Goal: Task Accomplishment & Management: Manage account settings

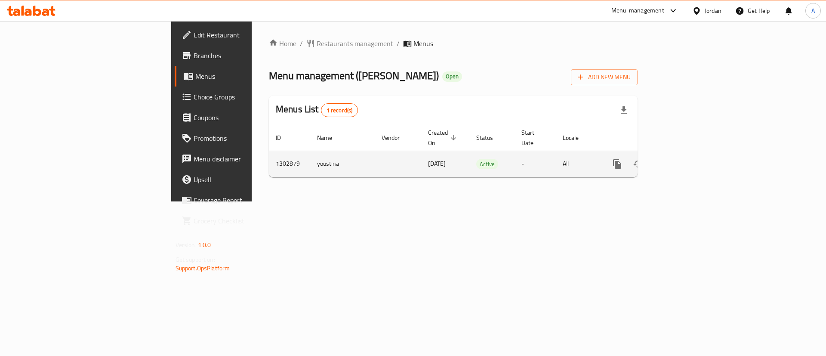
click at [685, 159] on icon "enhanced table" at bounding box center [679, 164] width 10 height 10
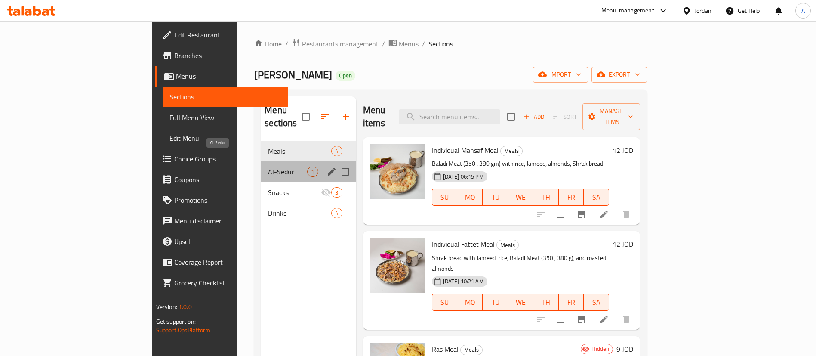
click at [268, 167] on span "Al-Sedur" at bounding box center [287, 172] width 39 height 10
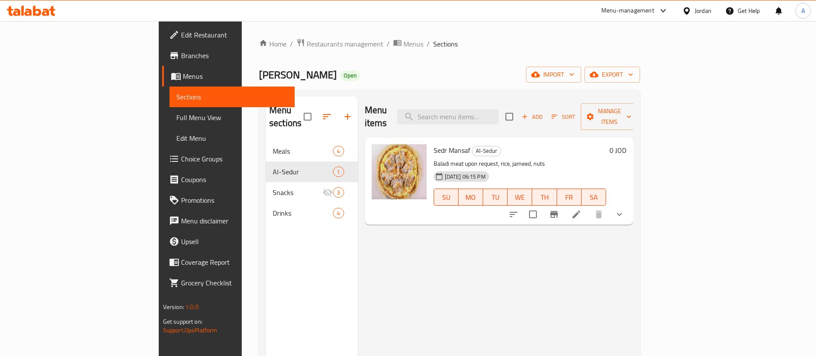
drag, startPoint x: 750, startPoint y: 111, endPoint x: 664, endPoint y: 124, distance: 87.2
click at [634, 136] on div "Menu items Add Sort Manage items Sedr Mansaf Al-Sedur Baladi meat upon request,…" at bounding box center [496, 274] width 276 height 356
click at [544, 113] on span "Add" at bounding box center [532, 117] width 23 height 10
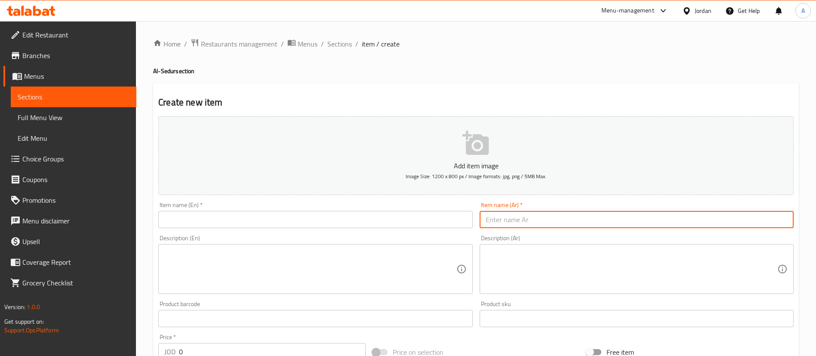
click at [519, 217] on input "text" at bounding box center [637, 219] width 314 height 17
paste input "سدر ١ كغ"
type input "سدر ١ كغ"
click at [225, 213] on input "text" at bounding box center [315, 219] width 314 height 17
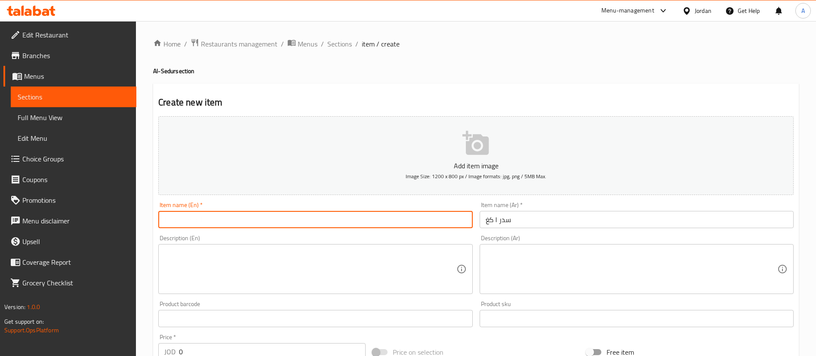
paste input "Seder 1 kg"
type input "Seder 1 kg"
click at [539, 253] on textarea at bounding box center [632, 269] width 292 height 41
paste textarea "٣ قطع لحم بلدي (٣٥٠–٣٨٠ غم للقطعة) مع أرز، جميد، شراك ولوز."
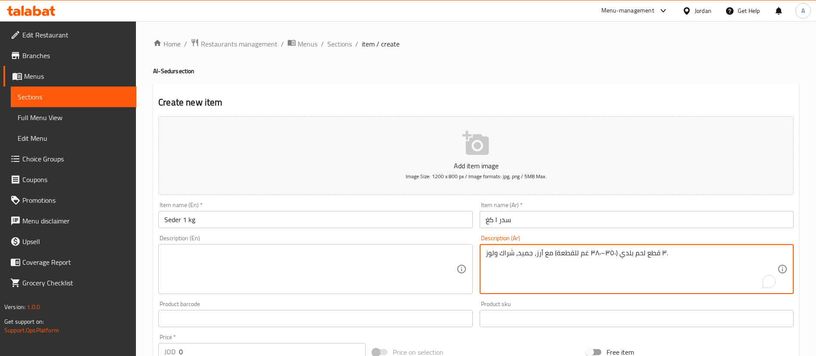
type textarea "٣ قطع لحم بلدي (٣٥٠–٣٨٠ غم للقطعة) مع أرز، جميد، شراك ولوز."
click at [398, 264] on textarea at bounding box center [310, 269] width 292 height 41
click at [602, 253] on textarea "٣ قطع لحم بلدي (٣٥٠–٣٨٠ غم للقطعة) مع أرز، جميد، شراك ولوز." at bounding box center [632, 269] width 292 height 41
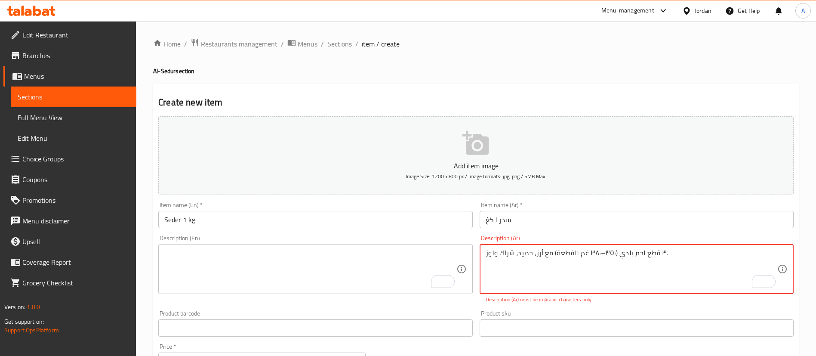
click at [259, 274] on textarea "To enrich screen reader interactions, please activate Accessibility in Grammarl…" at bounding box center [310, 269] width 292 height 41
paste textarea "3 pieces of Baladi meat (350–380 g each) with rice, Jameed, Shrak bread, and ro…"
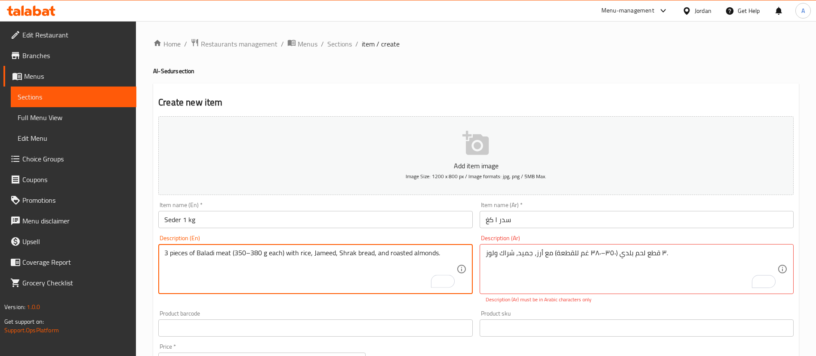
click at [251, 254] on textarea "3 pieces of Baladi meat (350–380 g each) with rice, Jameed, Shrak bread, and ro…" at bounding box center [310, 269] width 292 height 41
click at [288, 260] on textarea "3 pieces of Baladi meat (350 , 380 g each) with rice, Jameed, Shrak bread, and …" at bounding box center [310, 269] width 292 height 41
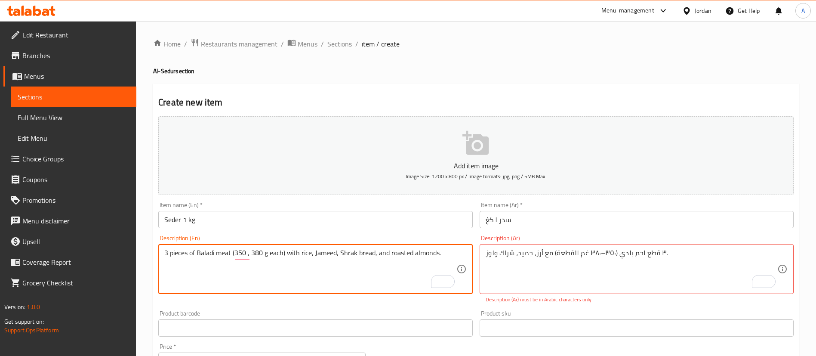
type textarea "3 pieces of Baladi meat (350 , 380 g each) with rice, Jameed, Shrak bread, and …"
click at [288, 247] on div "3 pieces of Baladi meat (350 , 380 g each) with rice, Jameed, Shrak bread, and …" at bounding box center [315, 269] width 314 height 50
drag, startPoint x: 288, startPoint y: 247, endPoint x: 308, endPoint y: 249, distance: 20.3
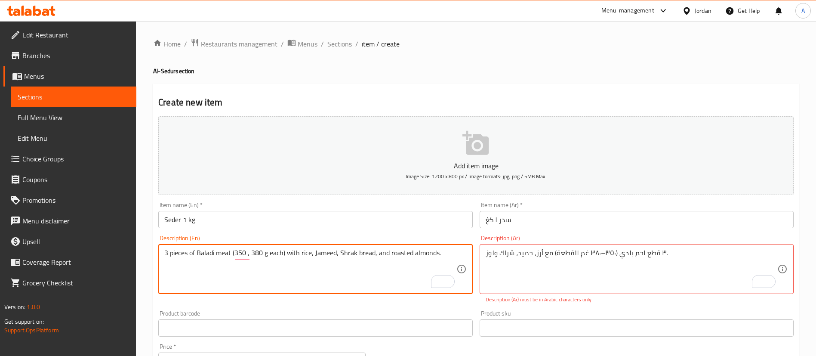
click at [288, 247] on div "3 pieces of Baladi meat (350 , 380 g each) with rice, Jameed, Shrak bread, and …" at bounding box center [315, 269] width 314 height 50
click at [448, 255] on textarea "3 pieces of Baladi meat (350 , 380 g each) with rice, Jameed, Shrak bread, and …" at bounding box center [310, 269] width 292 height 41
drag, startPoint x: 330, startPoint y: 247, endPoint x: 154, endPoint y: 240, distance: 175.7
click at [155, 244] on div "Create new item Add item image Image Size: 1200 x 800 px / Image formats: jpg, …" at bounding box center [476, 338] width 646 height 510
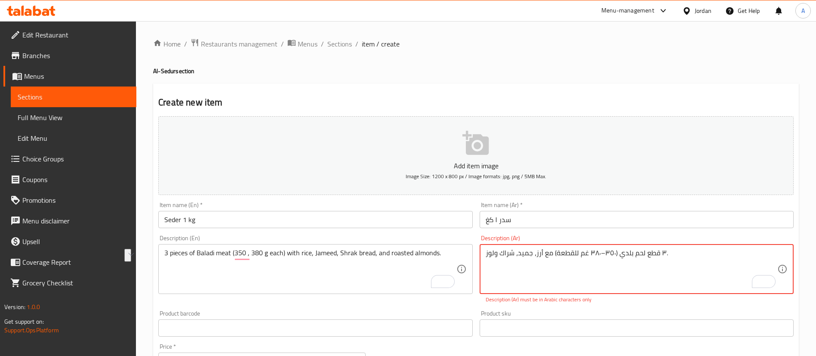
click at [519, 249] on textarea "٣ قطع لحم بلدي (٣٥٠–٣٨٠ غم للقطعة) مع أرز، جميد، شراك ولوز." at bounding box center [632, 269] width 292 height 41
paste textarea "3 قطع من اللحم البلدي (350 ، 380 غرام لكل منها) مع الأرز والجميد وخبز الشراك وا…"
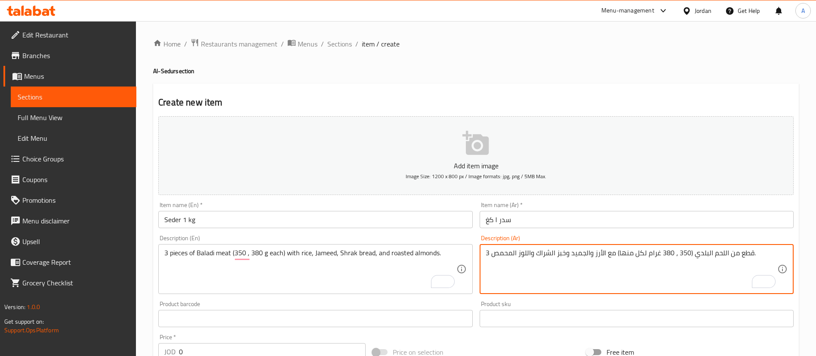
click at [485, 252] on div "3 قطع من اللحم البلدي (350 ، 380 غرام لكل منها) مع الأرز والجميد وخبز الشراك وا…" at bounding box center [637, 269] width 314 height 50
drag, startPoint x: 689, startPoint y: 254, endPoint x: 747, endPoint y: 254, distance: 58.5
click at [747, 254] on textarea "قطع من اللحم البلدي (350 ، 380 غرام لكل منها) مع الأرز والجميد وخبز الشراك والل…" at bounding box center [632, 269] width 292 height 41
paste textarea "قطع لحم بلدي"
drag, startPoint x: 735, startPoint y: 255, endPoint x: 731, endPoint y: 253, distance: 4.7
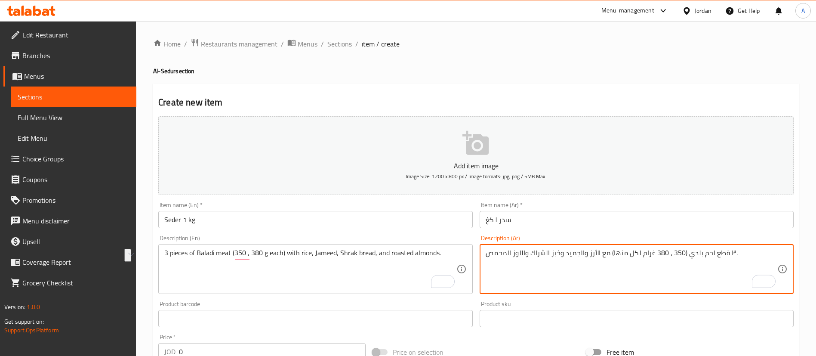
click at [735, 254] on textarea "٣ قطع لحم بلدي (350 ، 380 غرام لكل منها) مع الأرز والجميد وخبز الشراك واللوز ال…" at bounding box center [632, 269] width 292 height 41
click at [487, 258] on textarea "٣ قطع لحم بلدي (350 ، 380 غرام لكل منها) مع الأرز والجميد وخبز الشراك واللوز ال…" at bounding box center [632, 269] width 292 height 41
click at [734, 255] on textarea "٣ قطع لحم بلدي (350 ، 380 غرام لكل منها) مع الأرز والجميد وخبز الشراك واللوز ال…" at bounding box center [632, 269] width 292 height 41
drag, startPoint x: 612, startPoint y: 253, endPoint x: 628, endPoint y: 252, distance: 15.1
click at [628, 252] on textarea "٣ قطع لحم بلدي (350 ، 380 غرام لكل منها) مع الأرز والجميد وخبز الشراك واللوز ال…" at bounding box center [632, 269] width 292 height 41
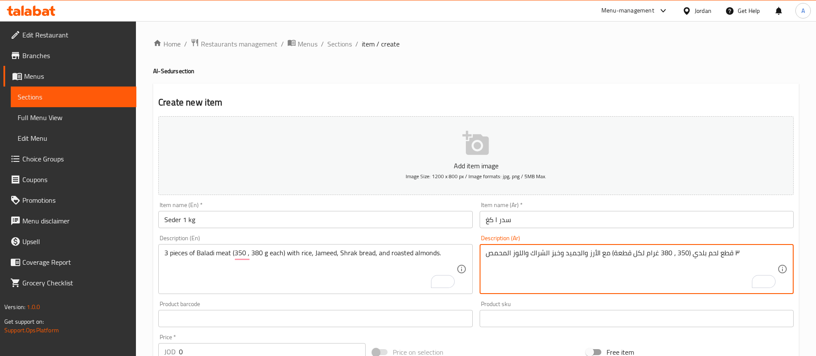
drag, startPoint x: 607, startPoint y: 255, endPoint x: 581, endPoint y: 253, distance: 26.3
click at [580, 253] on textarea "٣ قطع لحم بلدي (350 ، 380 غرام لكل قطعة) مع الأرز والجميد وخبز الشراك واللوز ال…" at bounding box center [632, 269] width 292 height 41
click at [602, 253] on textarea "٣ قطع لحم بلدي (350 ، 380 غرام لكل قطعة) مع الأرز والجميد وخبز الشراك واللوز ال…" at bounding box center [632, 269] width 292 height 41
drag, startPoint x: 608, startPoint y: 253, endPoint x: 487, endPoint y: 251, distance: 121.0
click at [487, 252] on textarea "٣ قطع لحم بلدي (350 ، 380 غرام لكل قطعة) مع الأرز والجميد وخبز الشراك واللوز ال…" at bounding box center [632, 269] width 292 height 41
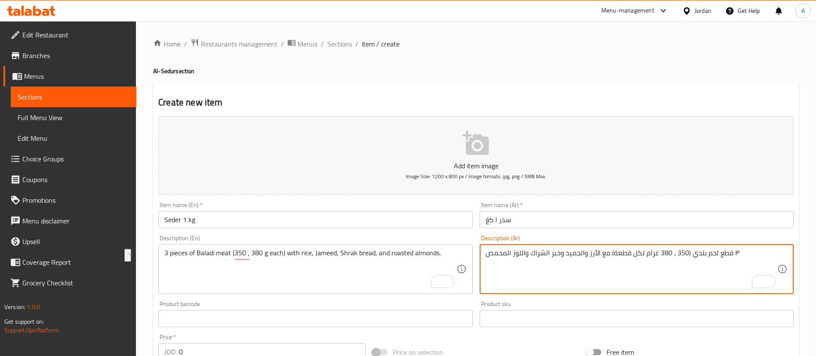
paste textarea "رز، جميد، شراك ولوز"
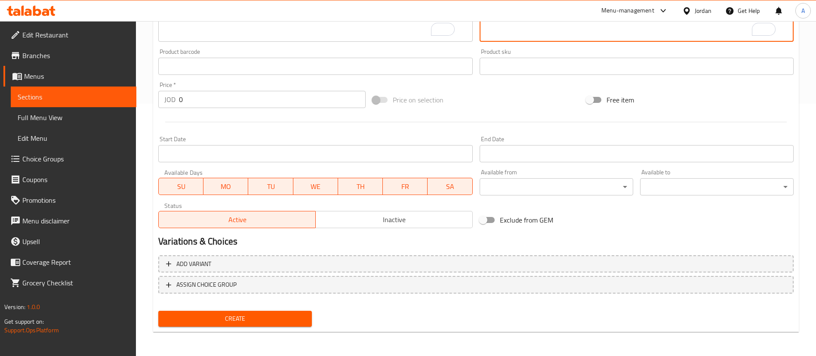
type textarea "٣ قطع لحم بلدي (350 ، 380 غرام لكل قطعة) مع أرز، جميد، شراك ولوز"
drag, startPoint x: 230, startPoint y: 322, endPoint x: 236, endPoint y: 325, distance: 7.2
click at [231, 322] on span "Create" at bounding box center [235, 318] width 140 height 11
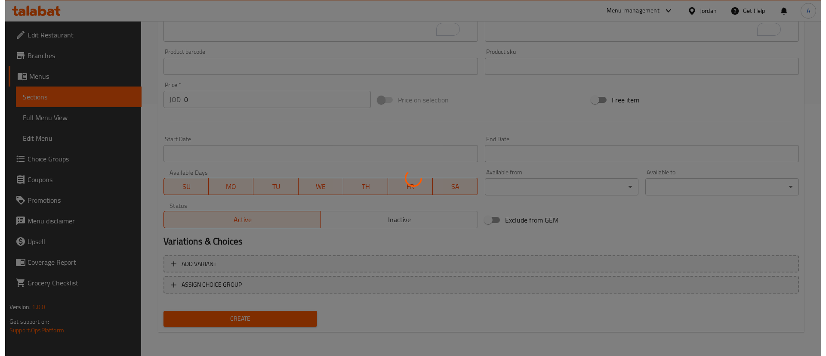
scroll to position [0, 0]
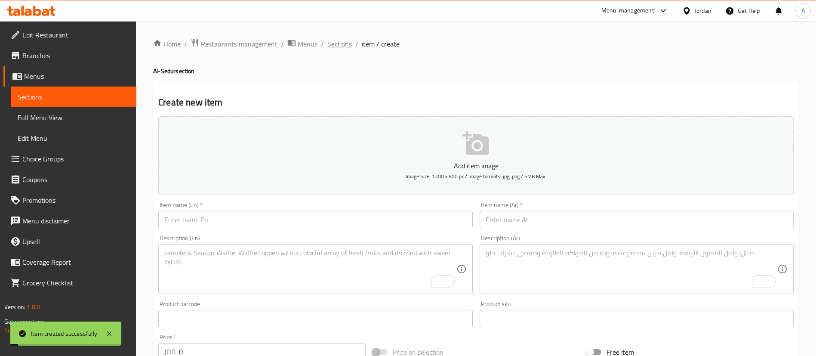
drag, startPoint x: 339, startPoint y: 54, endPoint x: 339, endPoint y: 46, distance: 7.8
click at [339, 52] on div "Home / Restaurants management / Menus / Sections / item / create Al-Sedur secti…" at bounding box center [476, 314] width 646 height 553
click at [339, 45] on span "Sections" at bounding box center [340, 44] width 25 height 10
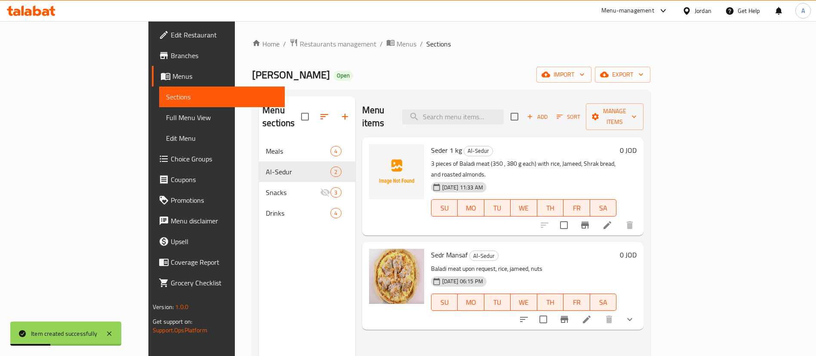
click at [637, 144] on h6 "0 JOD" at bounding box center [628, 150] width 17 height 12
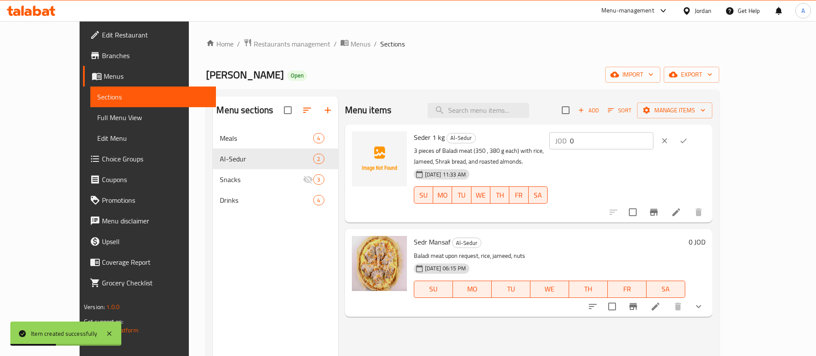
drag, startPoint x: 678, startPoint y: 148, endPoint x: 680, endPoint y: 143, distance: 5.4
click at [654, 145] on input "0" at bounding box center [611, 140] width 83 height 17
drag, startPoint x: 660, startPoint y: 143, endPoint x: 601, endPoint y: 142, distance: 59.0
click at [609, 142] on div "Seder 1 kg Al-Sedur 3 pieces of Baladi meat (350 , 380 g each) with rice, Jamee…" at bounding box center [560, 173] width 299 height 91
paste input "29"
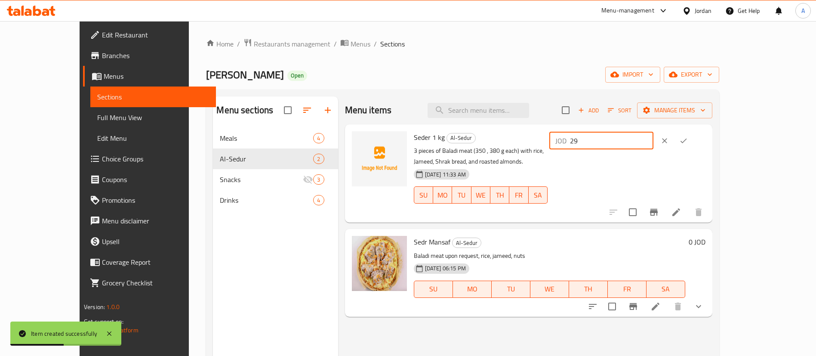
type input "29"
click at [688, 137] on icon "ok" at bounding box center [684, 140] width 9 height 9
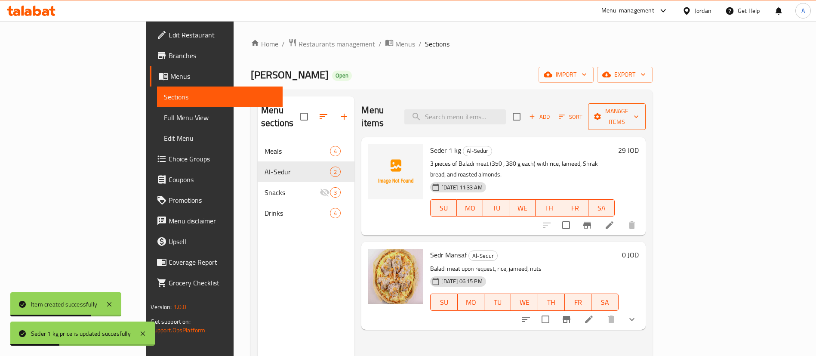
click at [639, 106] on span "Manage items" at bounding box center [617, 117] width 44 height 22
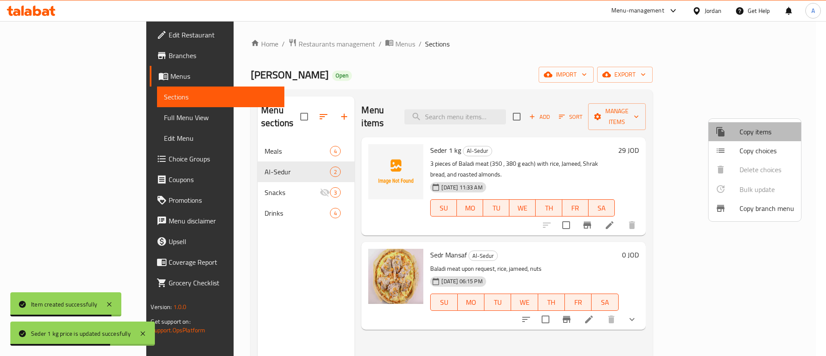
click at [770, 131] on span "Copy items" at bounding box center [767, 132] width 55 height 10
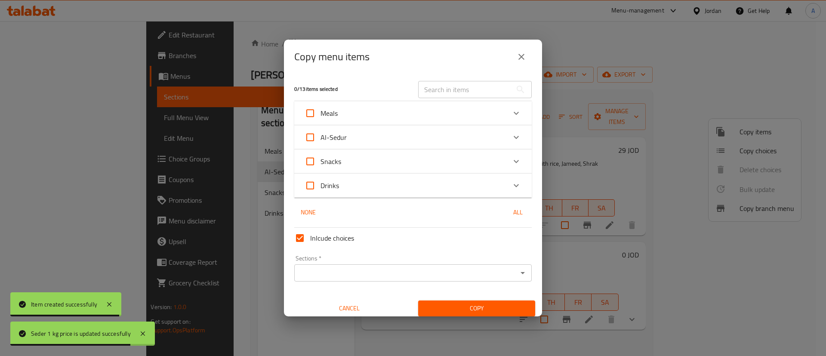
click at [462, 125] on div "Al-Sedur" at bounding box center [413, 137] width 238 height 24
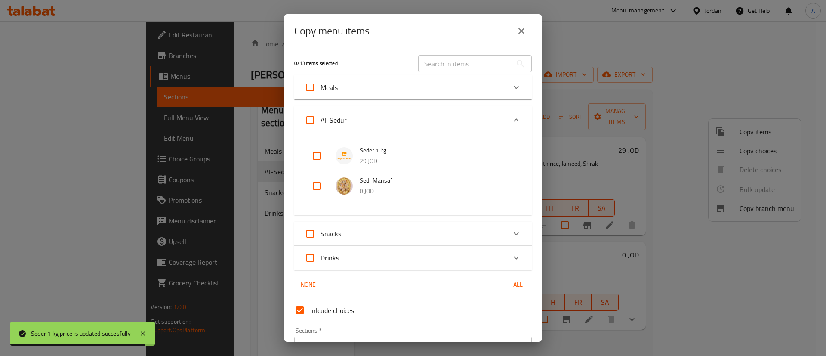
click at [465, 97] on div "Meals" at bounding box center [413, 87] width 238 height 24
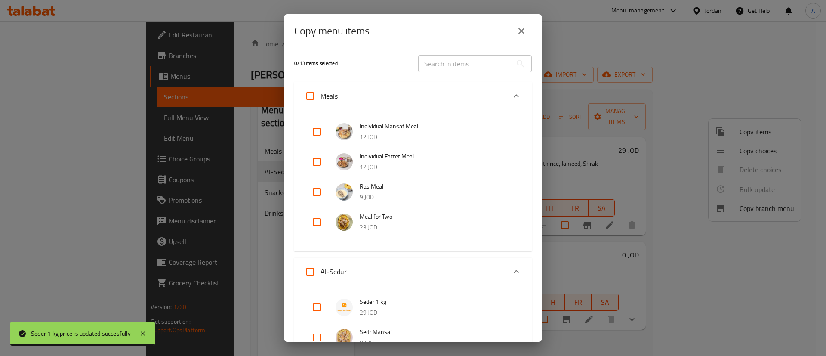
click at [462, 86] on div "Meals" at bounding box center [405, 96] width 201 height 21
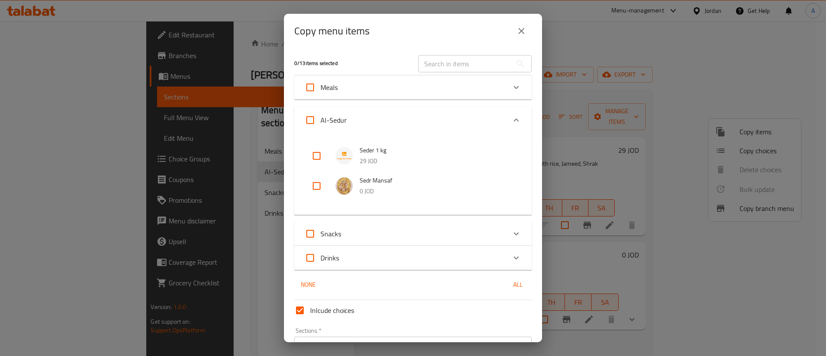
drag, startPoint x: 439, startPoint y: 118, endPoint x: 436, endPoint y: 127, distance: 9.0
click at [439, 118] on div "Al-Sedur" at bounding box center [405, 120] width 201 height 21
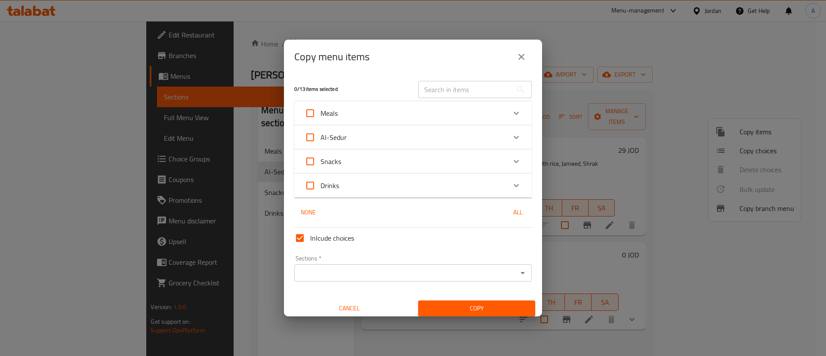
click at [435, 111] on div "Meals" at bounding box center [405, 113] width 201 height 21
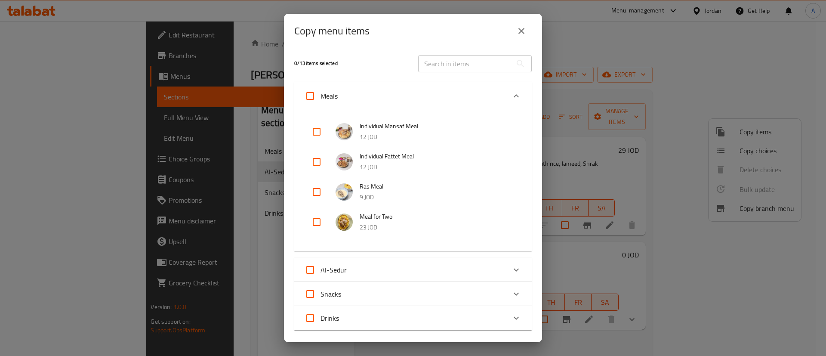
click at [436, 103] on div "Meals" at bounding box center [405, 96] width 201 height 21
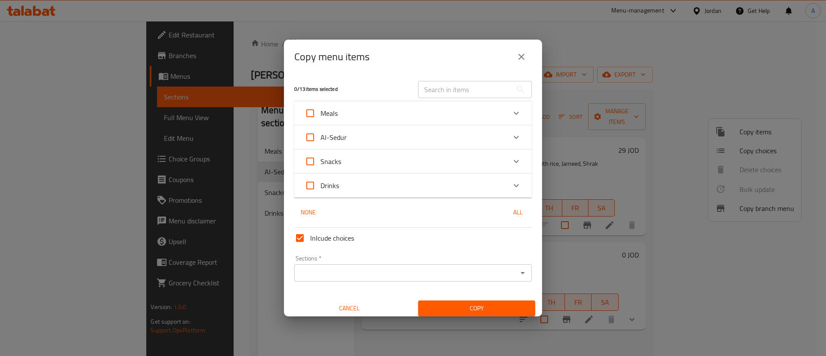
click at [406, 142] on div "Al-Sedur" at bounding box center [405, 137] width 201 height 21
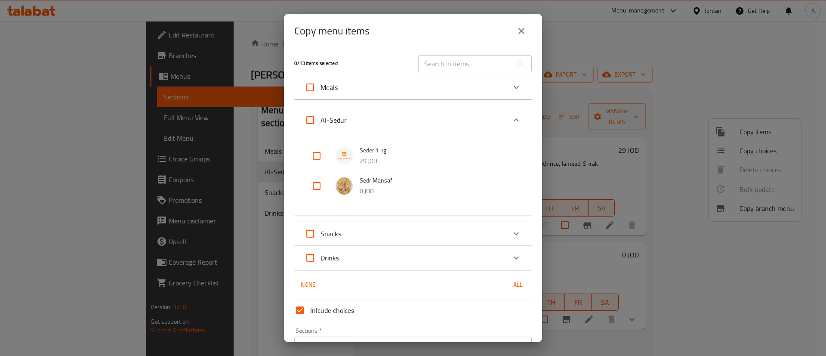
click at [307, 161] on input "checkbox" at bounding box center [316, 155] width 21 height 21
checkbox input "true"
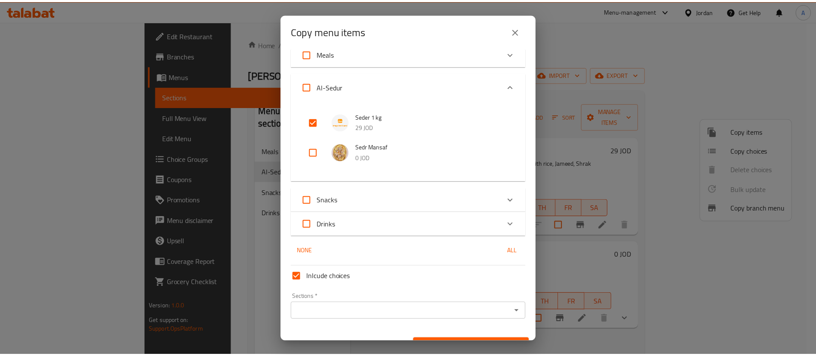
scroll to position [52, 0]
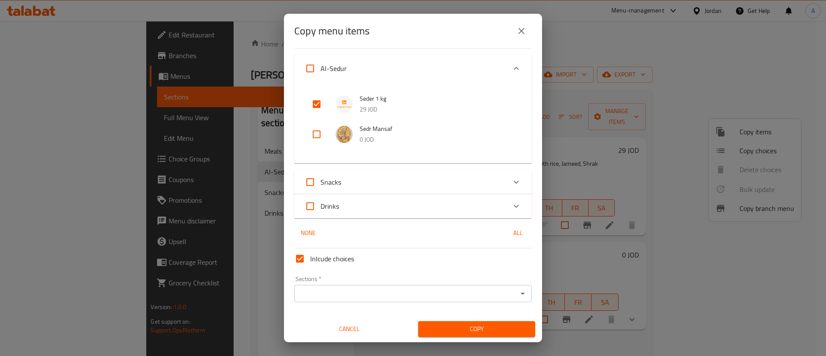
click at [384, 291] on input "Sections   *" at bounding box center [406, 293] width 218 height 12
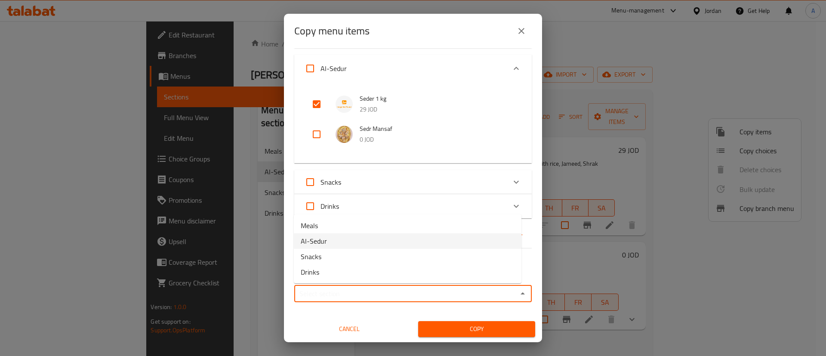
click at [365, 238] on li "Al-Sedur" at bounding box center [408, 240] width 228 height 15
type input "Al-Sedur"
click at [479, 330] on span "Copy" at bounding box center [476, 329] width 103 height 11
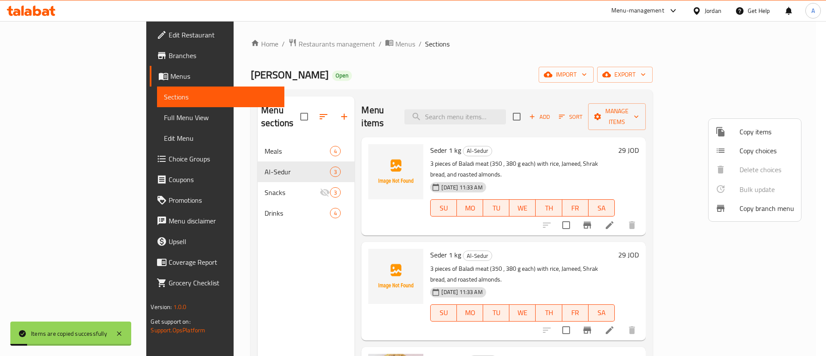
click at [592, 95] on div at bounding box center [413, 178] width 826 height 356
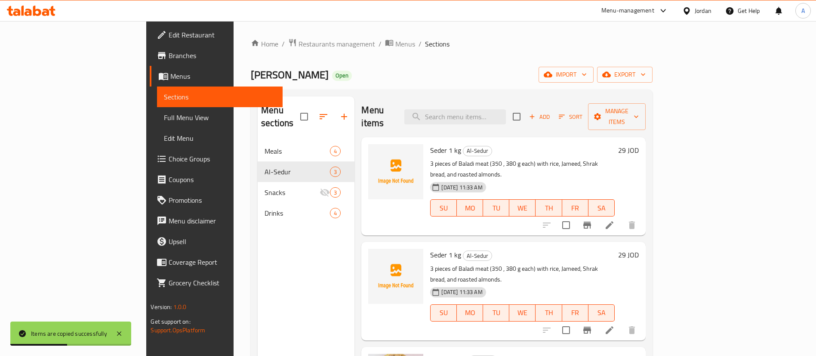
click at [639, 249] on h6 "29 JOD" at bounding box center [628, 255] width 21 height 12
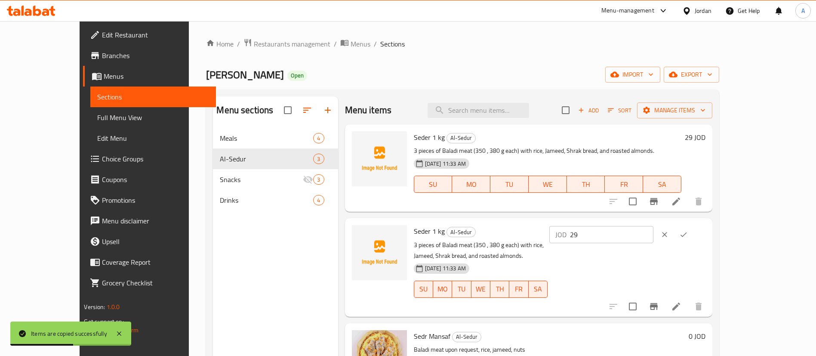
drag, startPoint x: 695, startPoint y: 231, endPoint x: 599, endPoint y: 227, distance: 96.1
click at [575, 226] on div "Seder 1 kg Al-Sedur 3 pieces of Baladi meat (350 , 380 g each) with rice, Jamee…" at bounding box center [560, 267] width 299 height 91
paste input "52"
type input "52"
click at [687, 236] on icon "ok" at bounding box center [684, 234] width 6 height 5
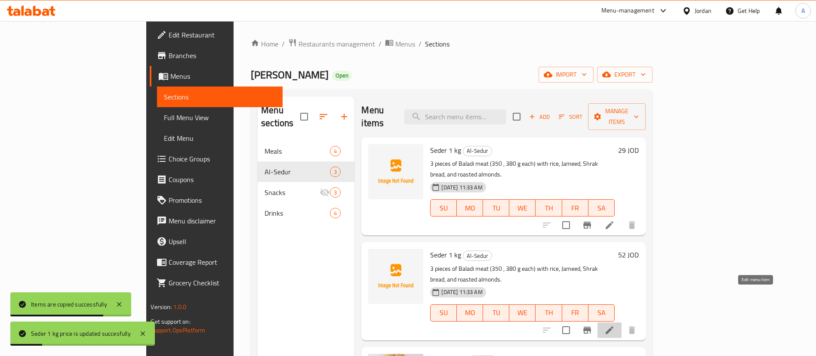
click at [615, 325] on icon at bounding box center [610, 330] width 10 height 10
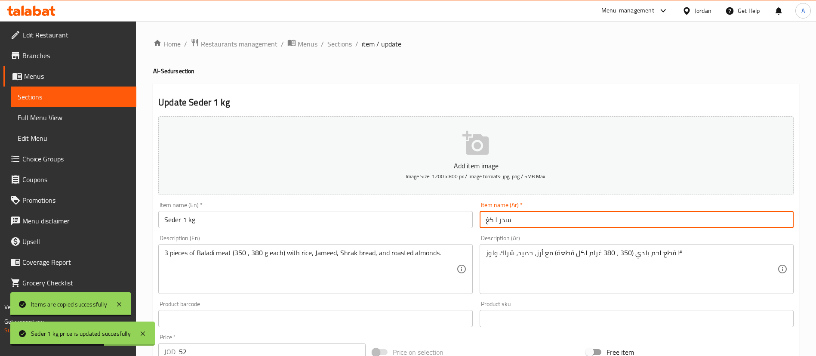
click at [495, 218] on input "سدر ١ كغ" at bounding box center [637, 219] width 314 height 17
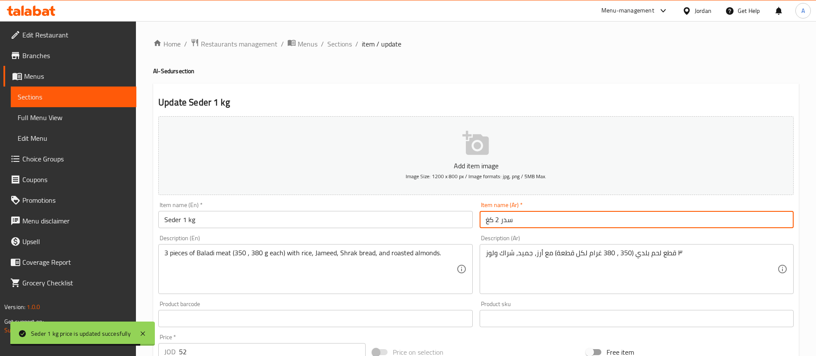
type input "سدر 2 كغ"
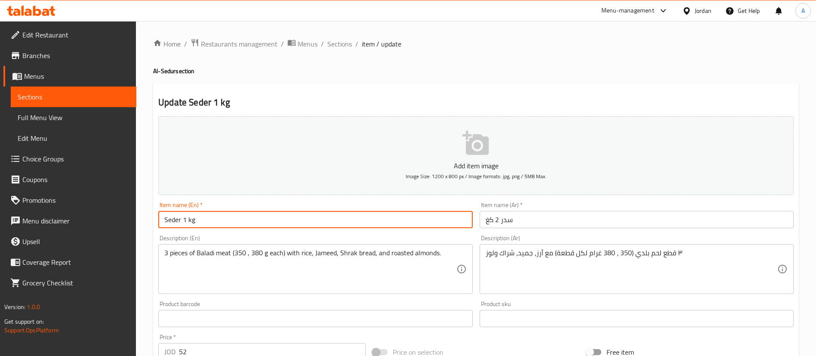
click at [184, 221] on input "Seder 1 kg" at bounding box center [315, 219] width 314 height 17
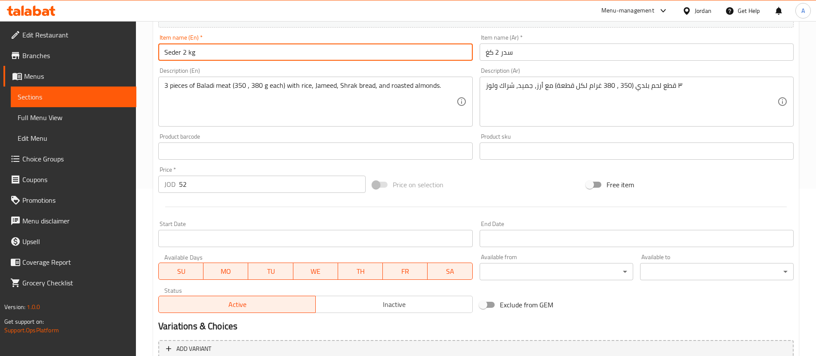
scroll to position [123, 0]
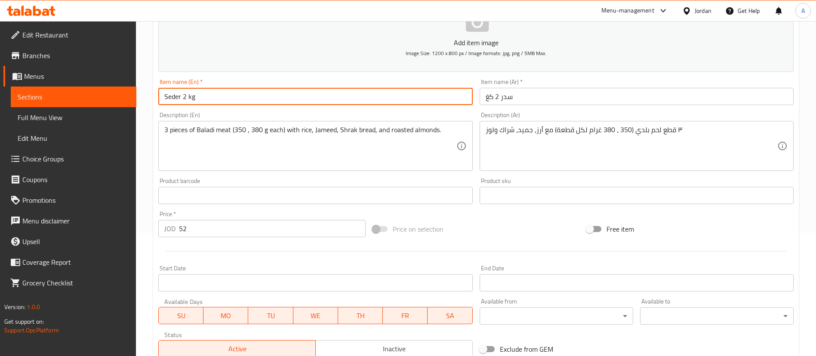
type input "Seder 2 kg"
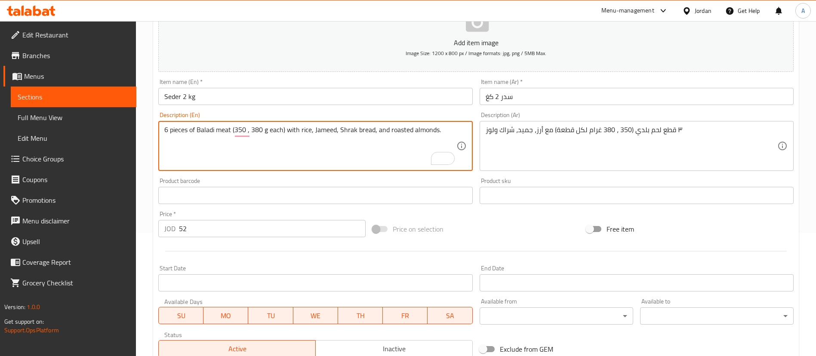
type textarea "6 pieces of Baladi meat (350 , 380 g each) with rice, Jameed, Shrak bread, and …"
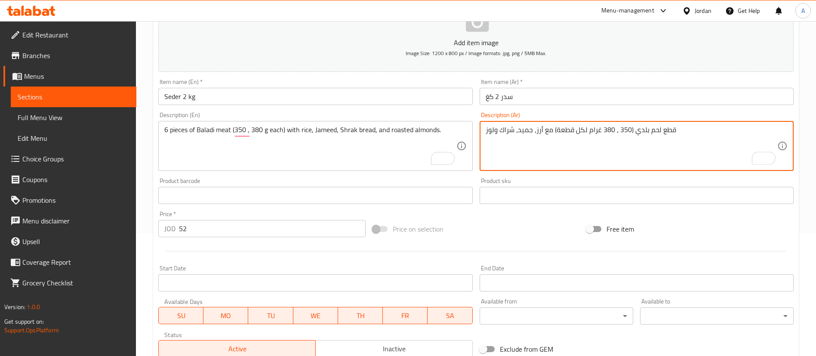
click at [676, 129] on textarea "قطع لحم بلدي (350 ، 380 غرام لكل قطعة) مع أرز، جميد، شراك ولوز" at bounding box center [632, 146] width 292 height 41
paste textarea "٦"
click at [483, 128] on div "قطع لحم بلدي (350 ، 380 غرام لكل قطعة) مع أرز، جميد، شراك ولوز Description (Ar)" at bounding box center [637, 146] width 314 height 50
click at [486, 130] on textarea "قطع لحم بلدي (350 ، 380 غرام لكل قطعة) مع أرز، جميد، شراك ولوز" at bounding box center [632, 146] width 292 height 41
click at [488, 130] on textarea "قطع لحم بلدي (350 ، 380 غرام لكل قطعة) مع أرز، جميد، شراك ولوز" at bounding box center [632, 146] width 292 height 41
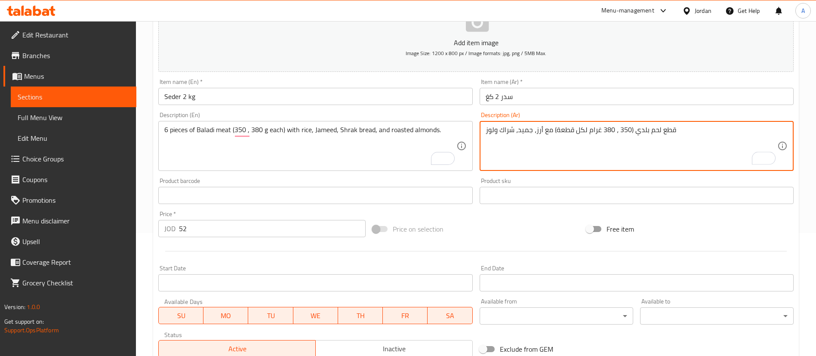
paste textarea "To enrich screen reader interactions, please activate Accessibility in Grammarl…"
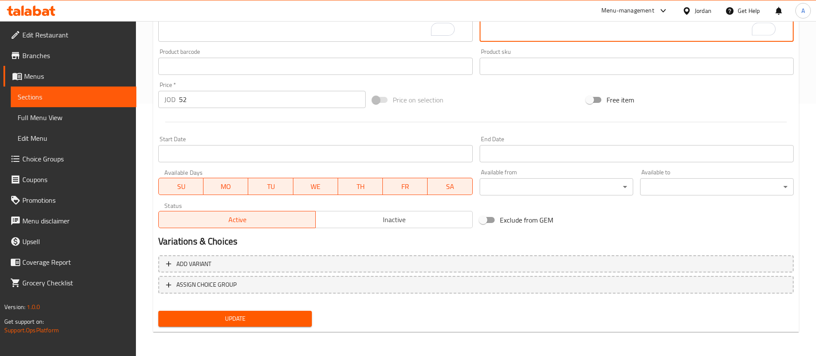
type textarea "٦ قطع لحم بلدي (350 ، 380 غرام لكل قطعة) مع أرز، جميد، شراك ولوز"
drag, startPoint x: 269, startPoint y: 314, endPoint x: 275, endPoint y: 315, distance: 5.2
click at [269, 312] on button "Update" at bounding box center [235, 319] width 154 height 16
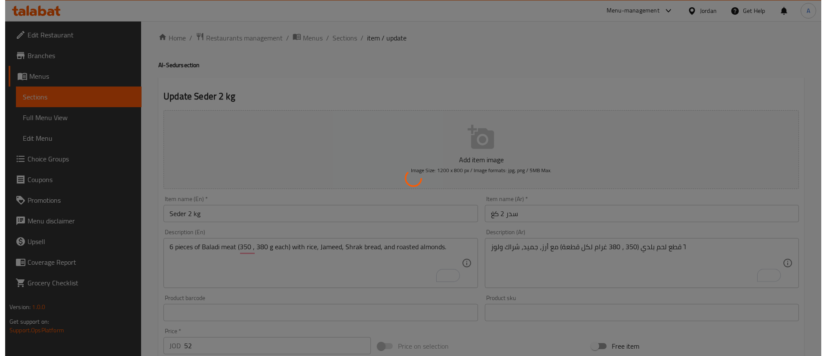
scroll to position [0, 0]
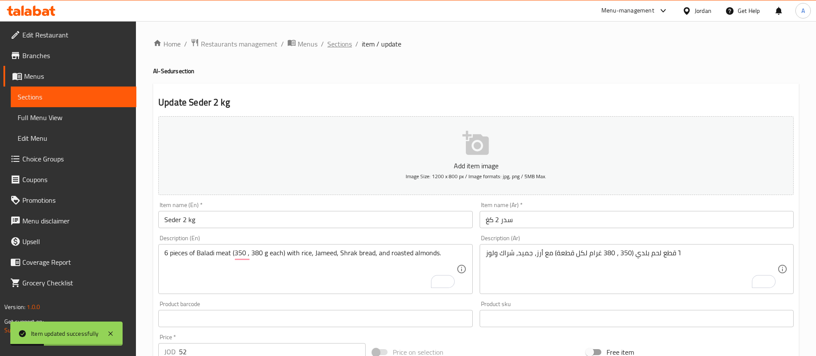
click at [345, 45] on span "Sections" at bounding box center [340, 44] width 25 height 10
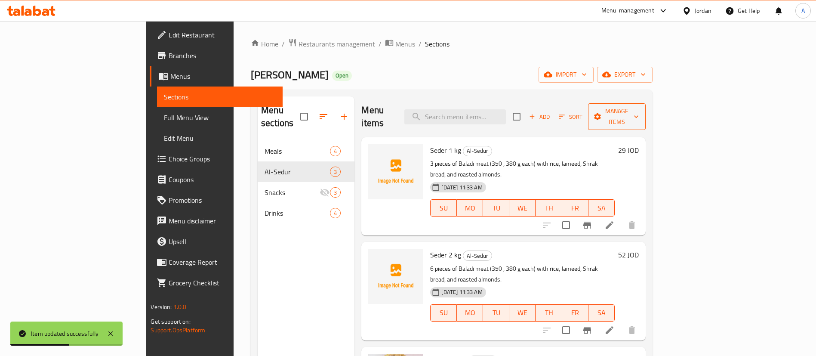
click at [639, 106] on span "Manage items" at bounding box center [617, 117] width 44 height 22
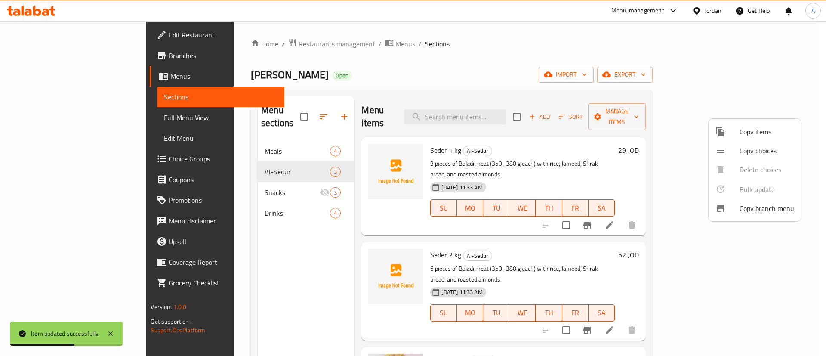
click at [745, 134] on span "Copy items" at bounding box center [767, 132] width 55 height 10
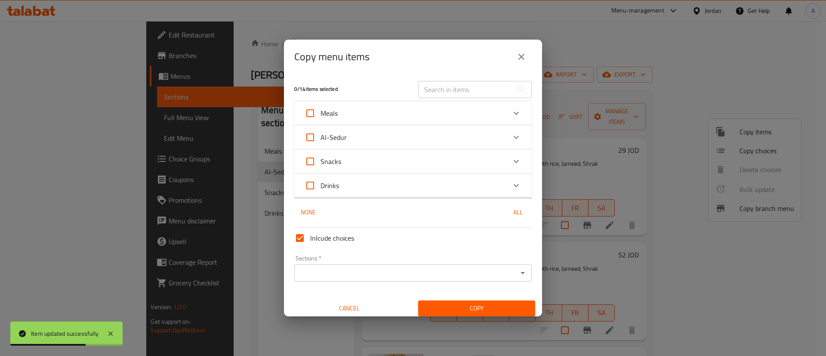
click at [467, 136] on div "Al-Sedur" at bounding box center [405, 137] width 201 height 21
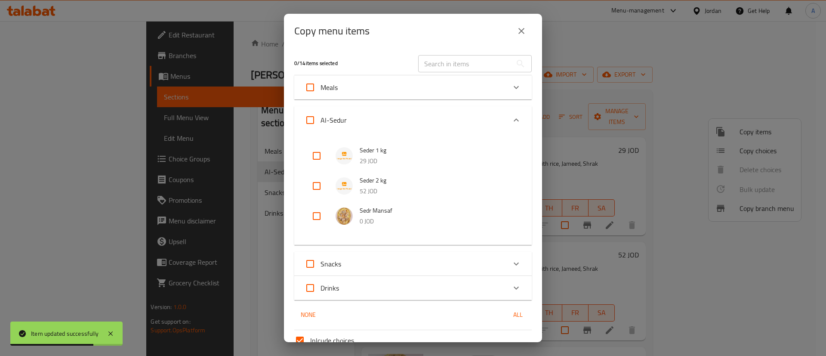
click at [315, 154] on input "checkbox" at bounding box center [316, 155] width 21 height 21
checkbox input "true"
click at [316, 186] on input "checkbox" at bounding box center [316, 186] width 21 height 21
checkbox input "true"
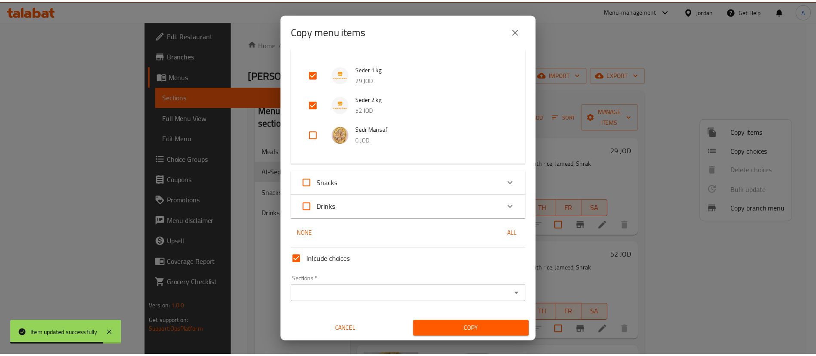
scroll to position [82, 0]
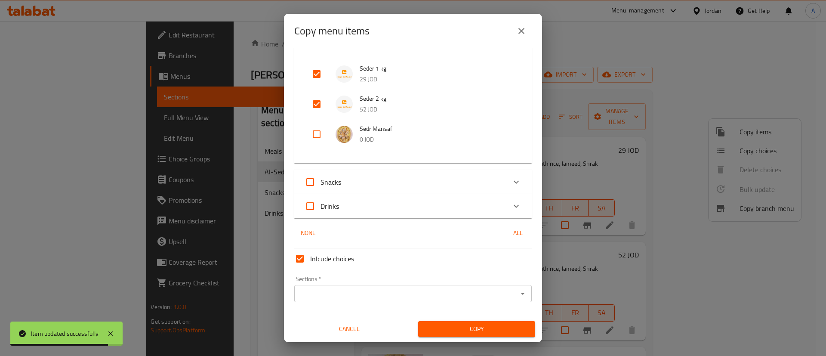
click at [333, 297] on input "Sections   *" at bounding box center [406, 293] width 218 height 12
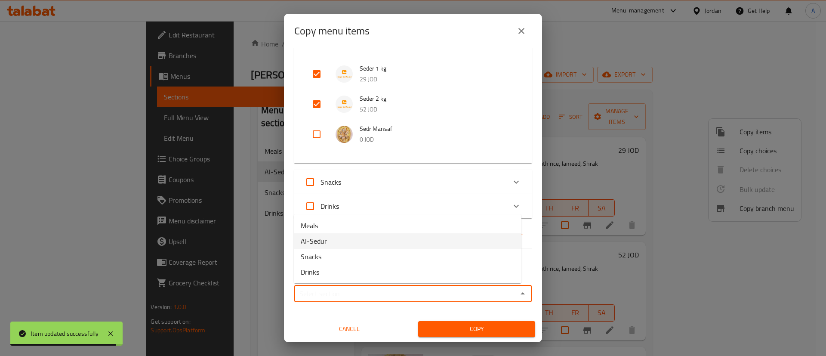
drag, startPoint x: 337, startPoint y: 243, endPoint x: 357, endPoint y: 256, distance: 23.4
click at [338, 242] on li "Al-Sedur" at bounding box center [408, 240] width 228 height 15
type input "Al-Sedur"
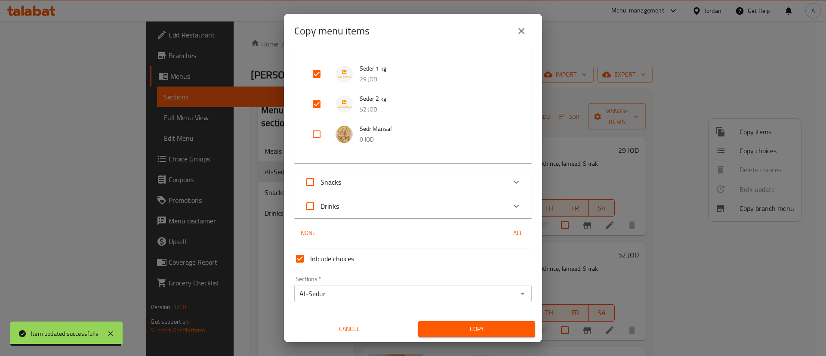
drag, startPoint x: 437, startPoint y: 341, endPoint x: 437, endPoint y: 329, distance: 12.1
click at [437, 340] on div "Copy" at bounding box center [476, 329] width 127 height 26
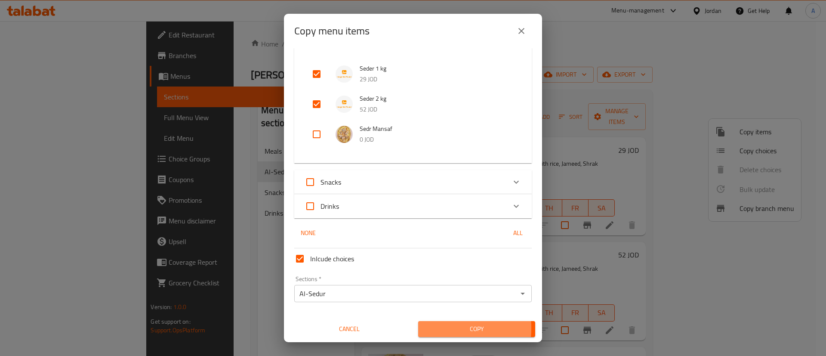
click at [438, 328] on span "Copy" at bounding box center [476, 329] width 103 height 11
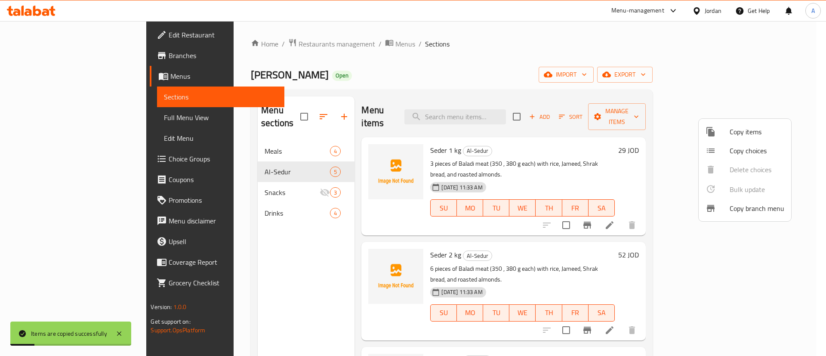
drag, startPoint x: 649, startPoint y: 313, endPoint x: 649, endPoint y: 306, distance: 7.3
click at [649, 312] on div at bounding box center [413, 178] width 826 height 356
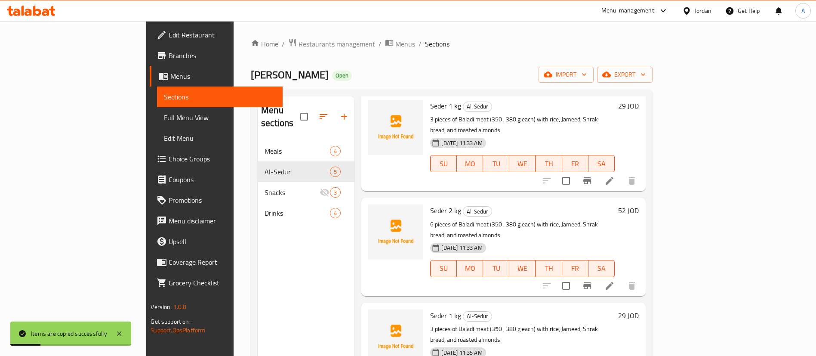
scroll to position [65, 0]
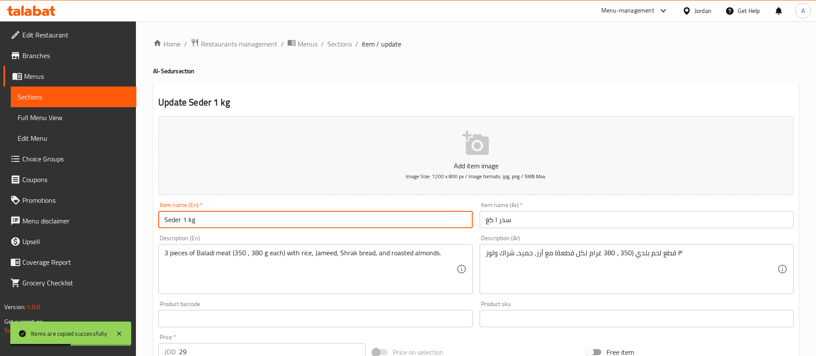
click at [182, 218] on input "Seder 1 kg" at bounding box center [315, 219] width 314 height 17
type input "Seder 3 kg"
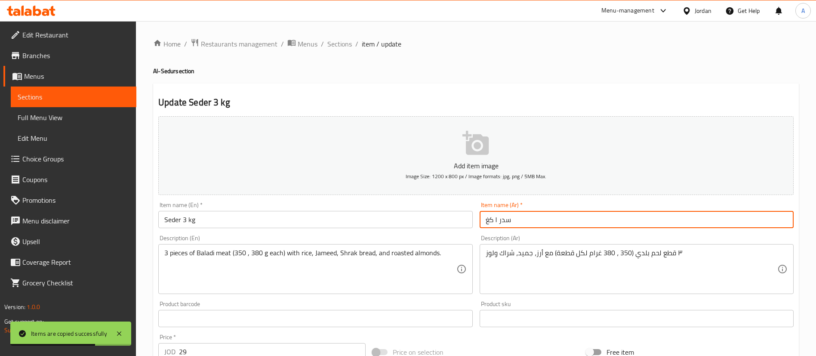
click at [497, 218] on input "سدر ١ كغ" at bounding box center [637, 219] width 314 height 17
type input "سدر 3 كغ"
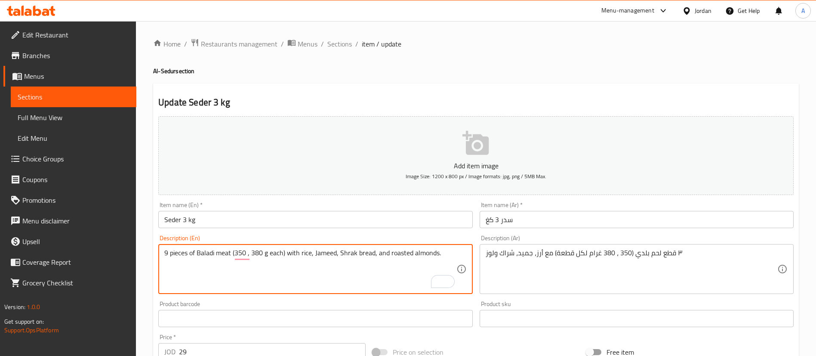
type textarea "9 pieces of Baladi meat (350 , 380 g each) with rice, Jameed, Shrak bread, and …"
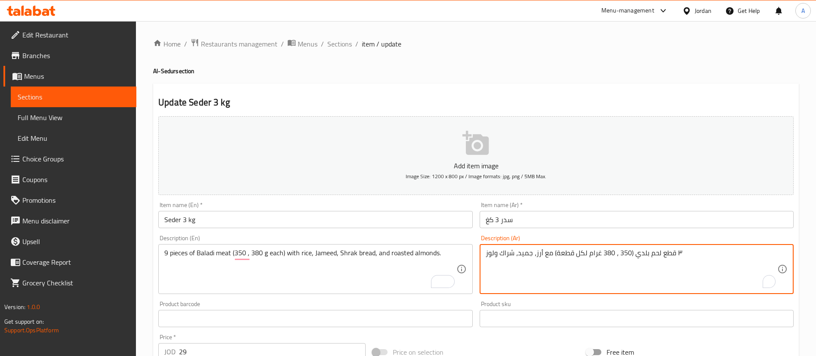
paste textarea "To enrich screen reader interactions, please activate Accessibility in Grammarl…"
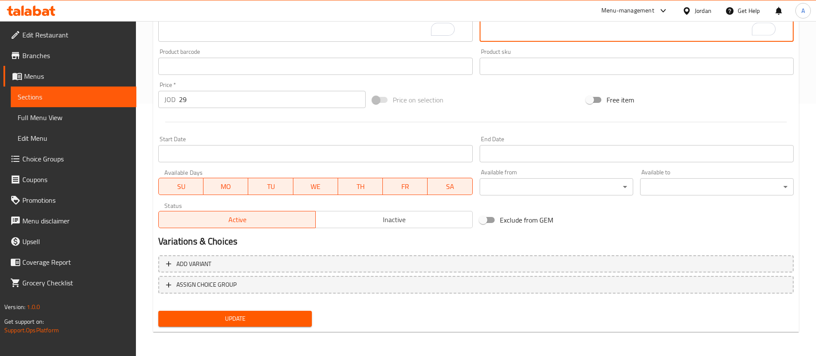
type textarea "٩ قطع لحم بلدي (350 ، 380 غرام لكل قطعة) مع أرز، جميد، شراك ولوز"
drag, startPoint x: 202, startPoint y: 96, endPoint x: 138, endPoint y: 102, distance: 64.4
click at [139, 102] on div "Home / Restaurants management / Menus / Sections / item / update Al-Sedur secti…" at bounding box center [476, 62] width 680 height 587
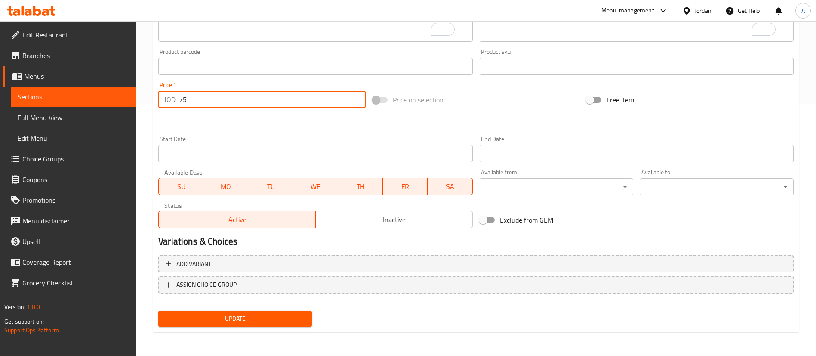
type input "75"
drag, startPoint x: 299, startPoint y: 328, endPoint x: 299, endPoint y: 316, distance: 11.6
click at [299, 327] on div "Update" at bounding box center [235, 318] width 161 height 23
drag, startPoint x: 299, startPoint y: 317, endPoint x: 295, endPoint y: 320, distance: 5.3
click at [299, 317] on span "Update" at bounding box center [235, 318] width 140 height 11
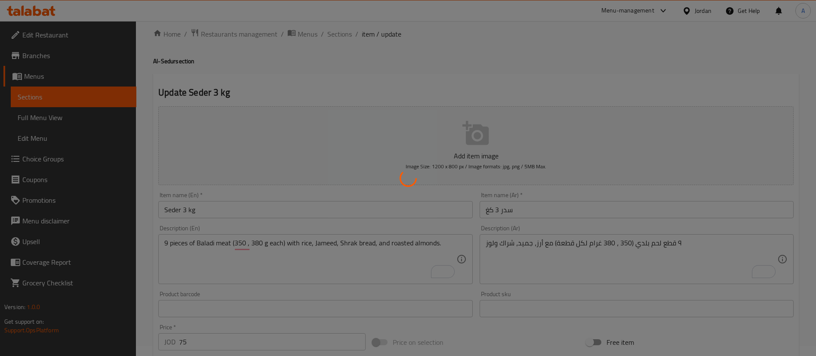
scroll to position [0, 0]
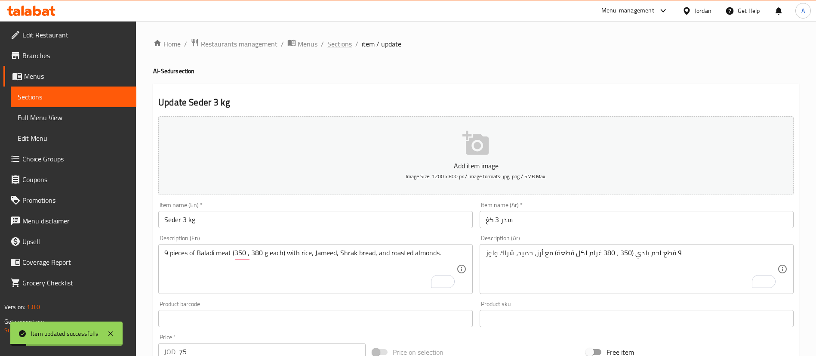
click at [337, 41] on span "Sections" at bounding box center [340, 44] width 25 height 10
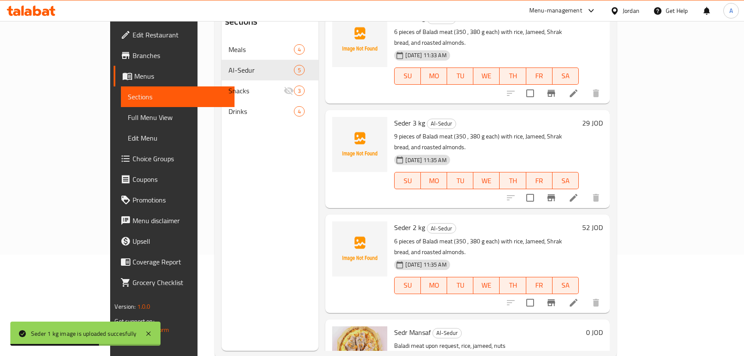
scroll to position [121, 0]
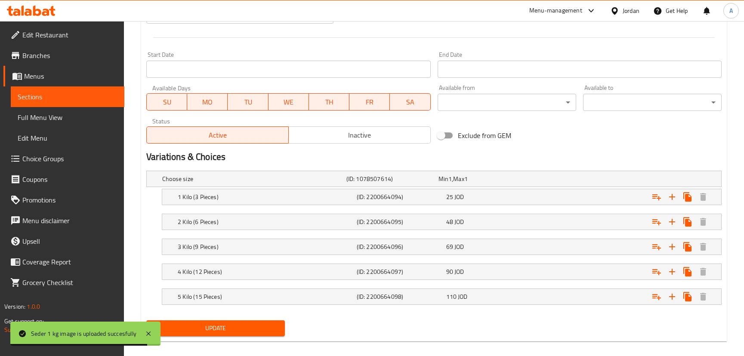
scroll to position [359, 0]
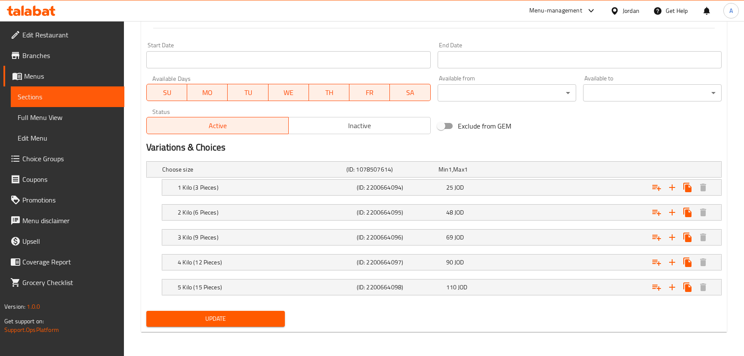
drag, startPoint x: 359, startPoint y: 125, endPoint x: 351, endPoint y: 139, distance: 16.4
click at [359, 124] on span "Inactive" at bounding box center [359, 126] width 135 height 12
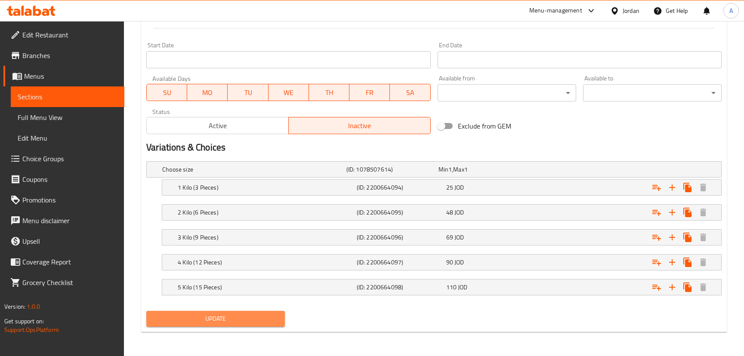
click at [256, 322] on span "Update" at bounding box center [215, 319] width 125 height 11
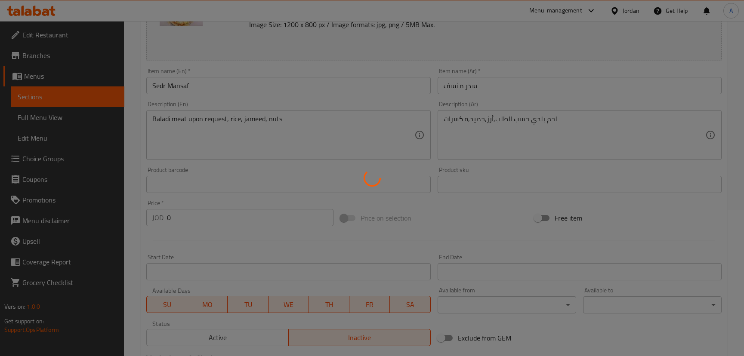
scroll to position [0, 0]
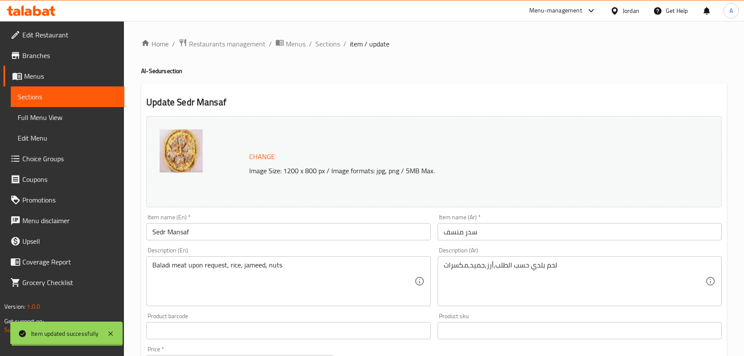
click at [323, 41] on span "Sections" at bounding box center [327, 44] width 25 height 10
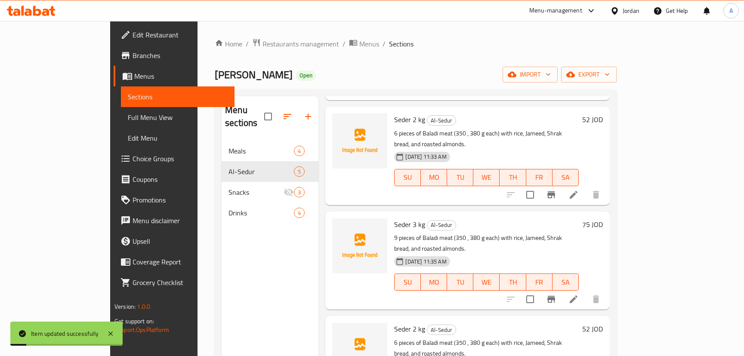
scroll to position [121, 0]
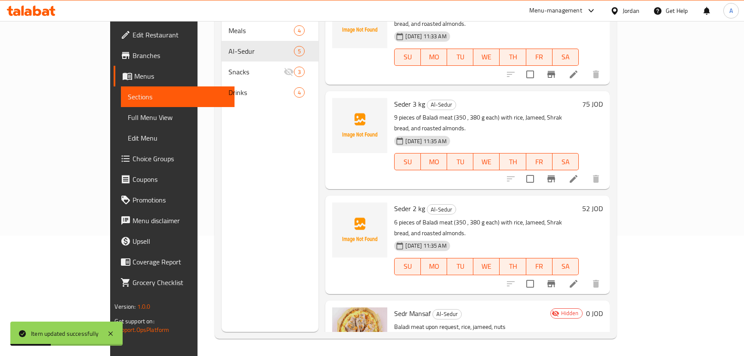
click at [394, 202] on span "Seder 2 kg" at bounding box center [409, 208] width 31 height 13
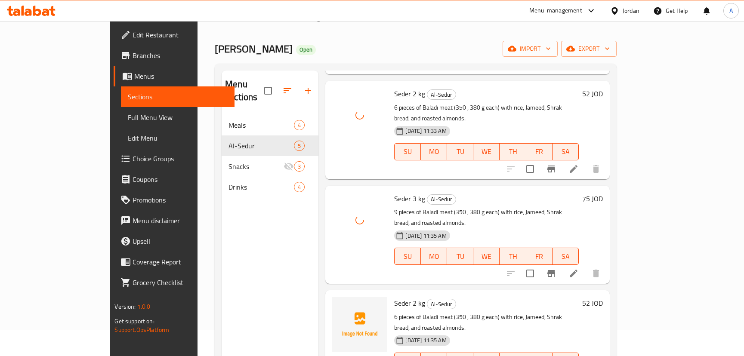
scroll to position [65, 0]
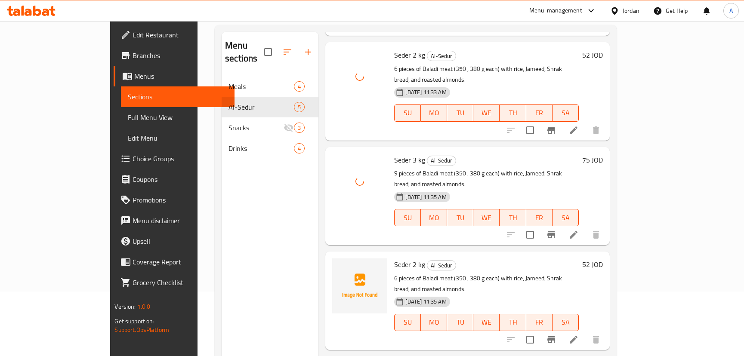
click at [579, 335] on icon at bounding box center [574, 340] width 10 height 10
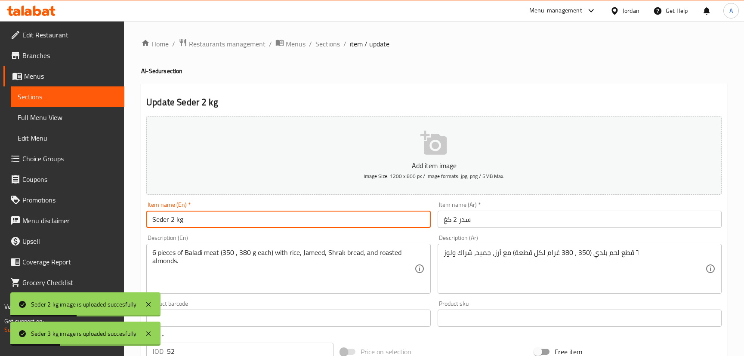
click at [172, 216] on input "Seder 2 kg" at bounding box center [288, 219] width 284 height 17
type input "Seder 4 kg"
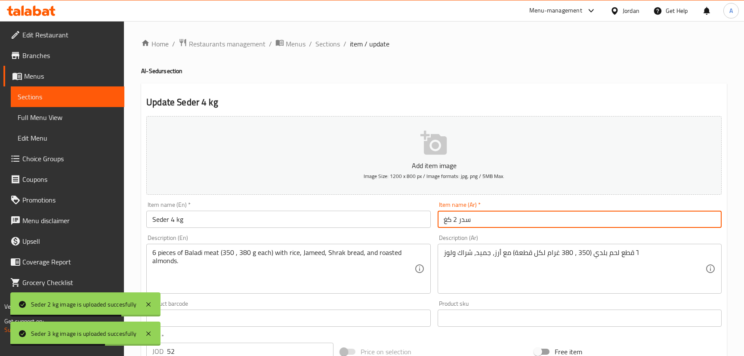
click at [456, 222] on input "سدر 2 كغ" at bounding box center [580, 219] width 284 height 17
type input "سدر 4 كغ"
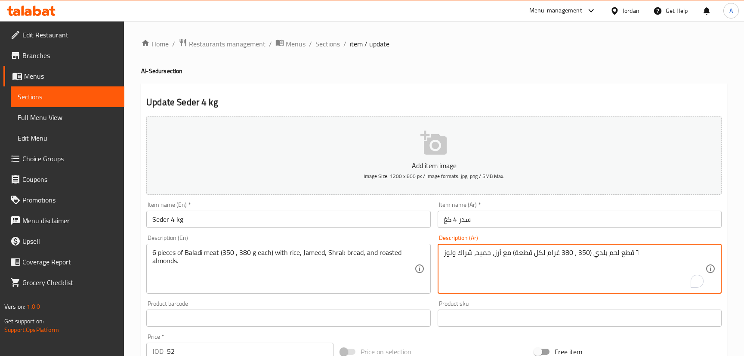
click at [636, 253] on textarea "٦ قطع لحم بلدي (350 ، 380 غرام لكل قطعة) مع أرز، جميد، شراك ولوز" at bounding box center [575, 269] width 262 height 41
click at [636, 252] on textarea "٦ قطع لحم بلدي (350 ، 380 غرام لكل قطعة) مع أرز، جميد، شراك ولوز" at bounding box center [575, 269] width 262 height 41
paste textarea "٢"
type textarea "١٢ قطع لحم بلدي (350 ، 380 غرام لكل قطعة) مع أرز، جميد، شراك ولوز"
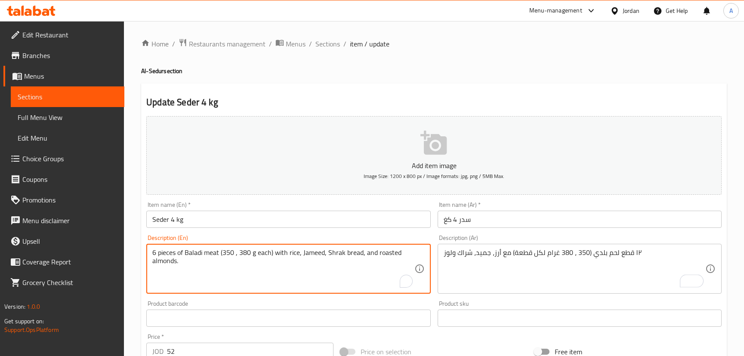
drag, startPoint x: 157, startPoint y: 252, endPoint x: 148, endPoint y: 250, distance: 8.7
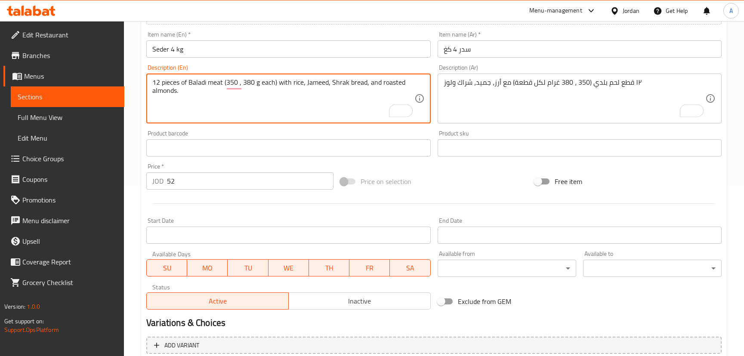
scroll to position [194, 0]
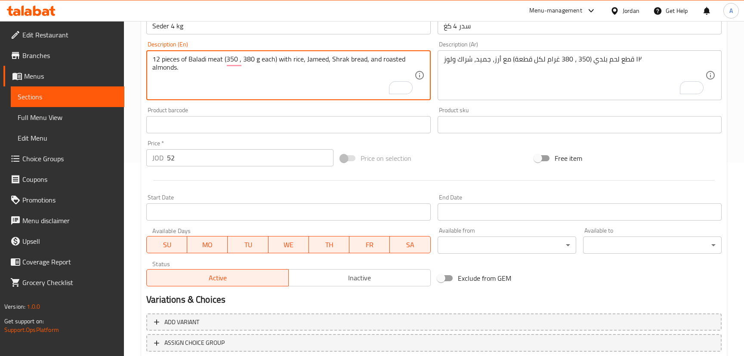
type textarea "12 pieces of Baladi meat (350 , 380 g each) with rice, Jameed, Shrak bread, and…"
click at [191, 151] on input "52" at bounding box center [250, 157] width 167 height 17
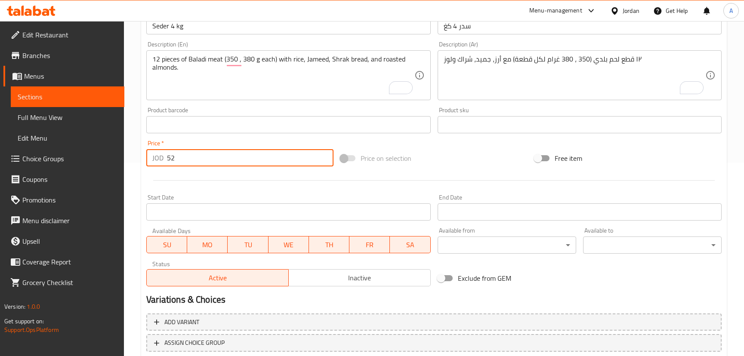
drag, startPoint x: 179, startPoint y: 158, endPoint x: 136, endPoint y: 156, distance: 43.1
click at [138, 157] on div "Home / Restaurants management / Menus / Sections / item / update Al-Sedur secti…" at bounding box center [434, 120] width 620 height 587
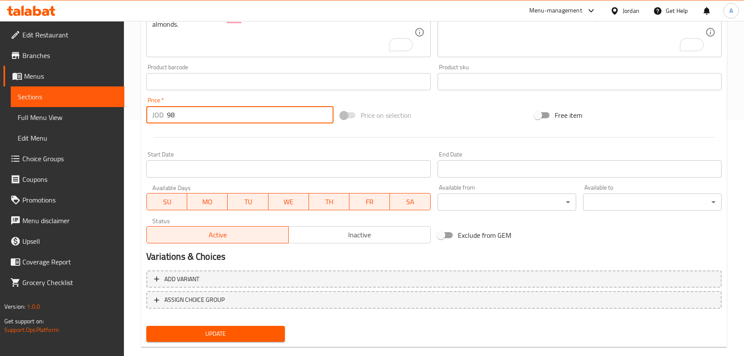
scroll to position [252, 0]
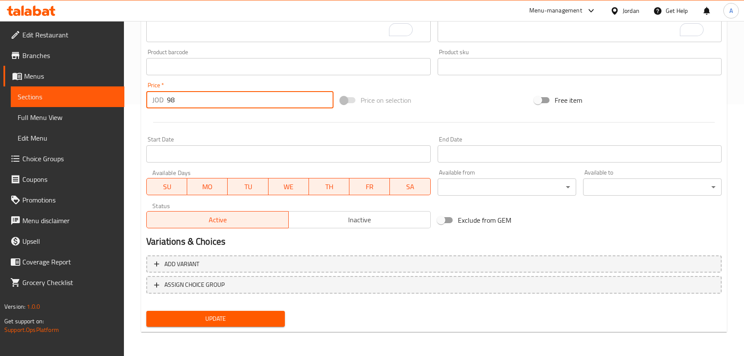
type input "98"
drag, startPoint x: 257, startPoint y: 323, endPoint x: 263, endPoint y: 316, distance: 9.2
click at [257, 323] on span "Update" at bounding box center [215, 319] width 125 height 11
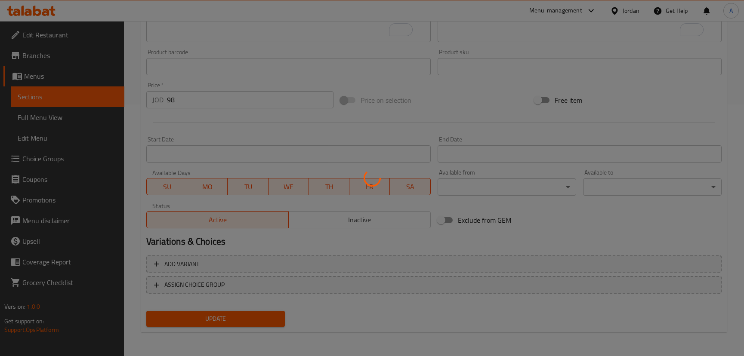
scroll to position [0, 0]
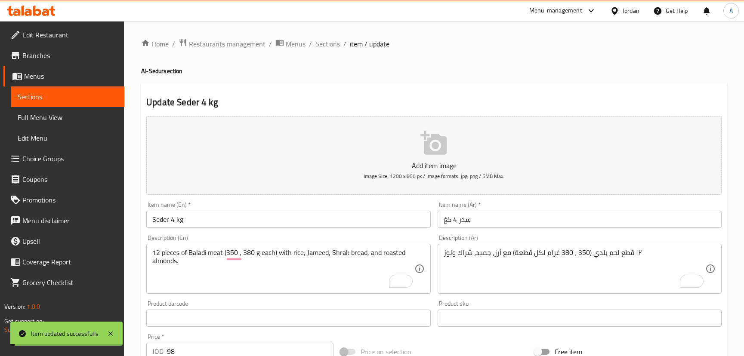
click at [322, 42] on span "Sections" at bounding box center [327, 44] width 25 height 10
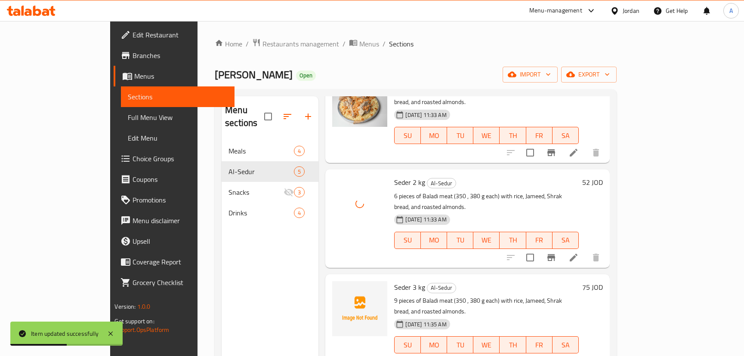
scroll to position [135, 0]
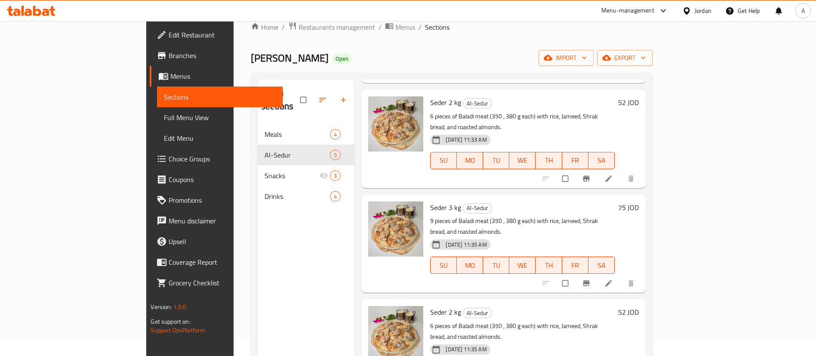
scroll to position [65, 0]
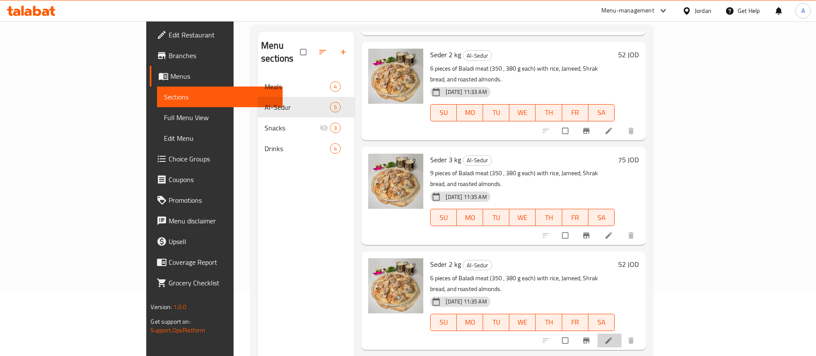
click at [622, 334] on li at bounding box center [610, 341] width 24 height 14
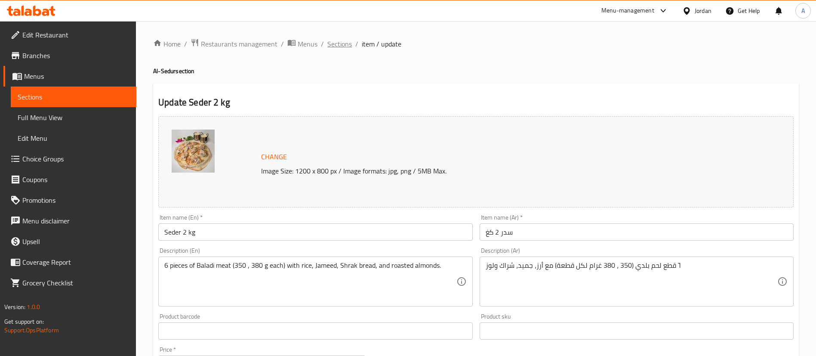
click at [343, 48] on span "Sections" at bounding box center [340, 44] width 25 height 10
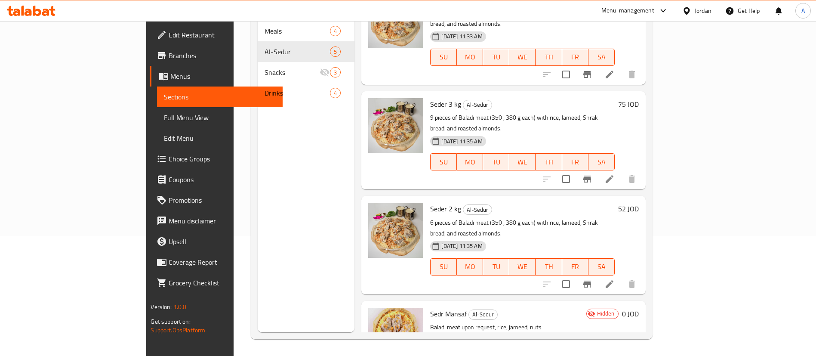
scroll to position [121, 0]
click at [615, 278] on icon at bounding box center [610, 283] width 10 height 10
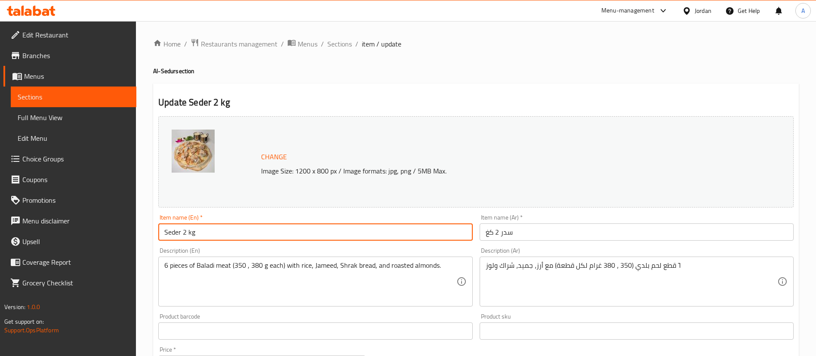
click at [185, 232] on input "Seder 2 kg" at bounding box center [315, 231] width 314 height 17
type input "Seder 4 kg"
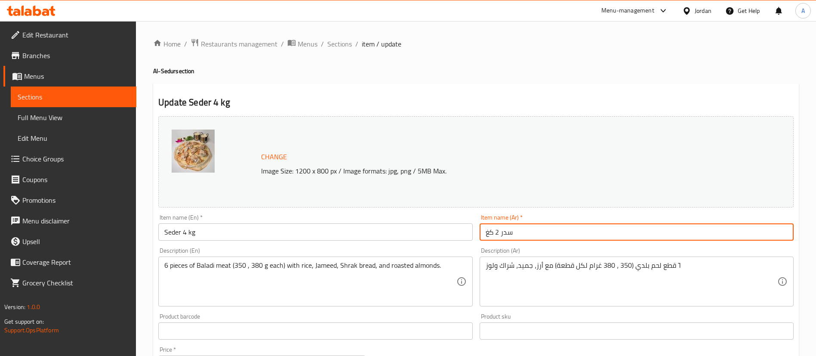
click at [498, 233] on input "سدر 2 كغ" at bounding box center [637, 231] width 314 height 17
type input "سدر 4 كغ"
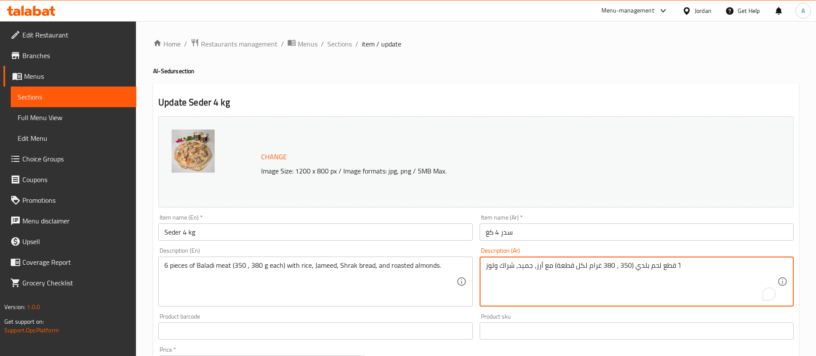
paste textarea "٢"
type textarea "١٢ قطع لحم بلدي (350 ، 380 غرام لكل قطعة) مع أرز، جميد، شراك ولوز"
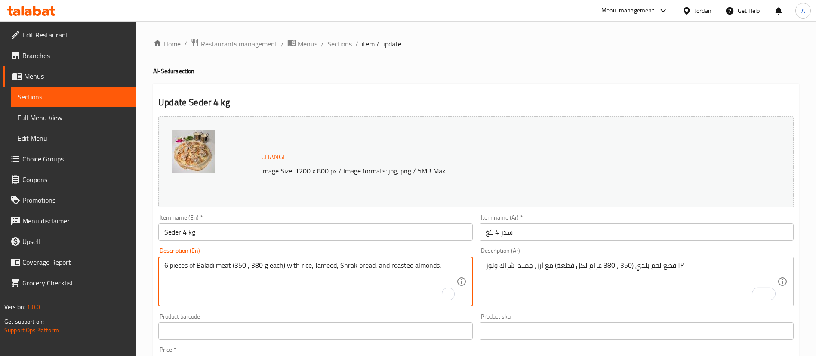
drag, startPoint x: 169, startPoint y: 266, endPoint x: 164, endPoint y: 266, distance: 4.3
type textarea "12 pieces of Baladi meat (350 , 380 g each) with rice, Jameed, Shrak bread, and…"
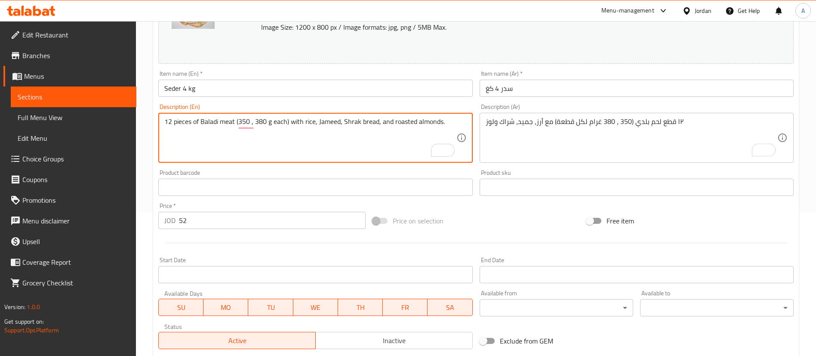
scroll to position [194, 0]
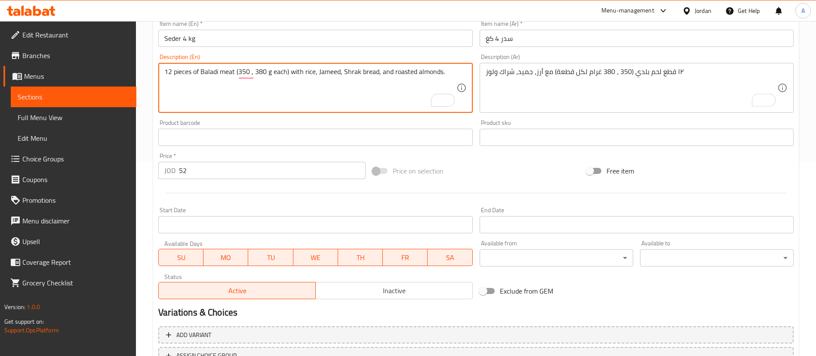
drag, startPoint x: 202, startPoint y: 167, endPoint x: 114, endPoint y: 165, distance: 88.2
click at [116, 167] on div "Edit Restaurant Branches Menus Sections Full Menu View Edit Menu Choice Groups …" at bounding box center [408, 127] width 816 height 600
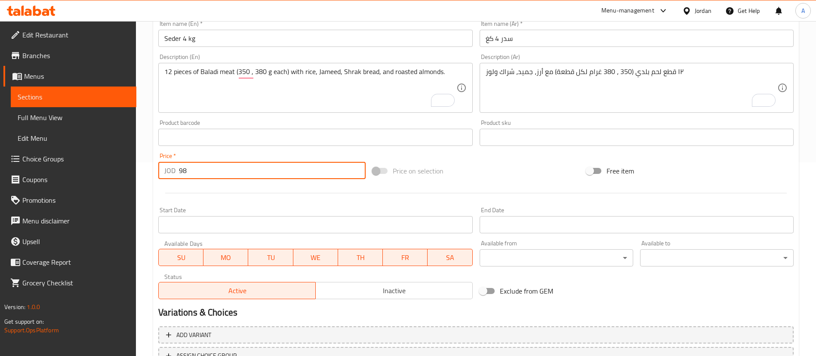
type input "98"
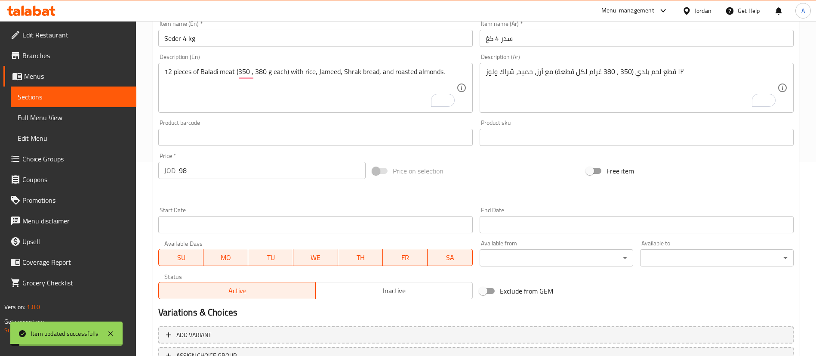
scroll to position [0, 0]
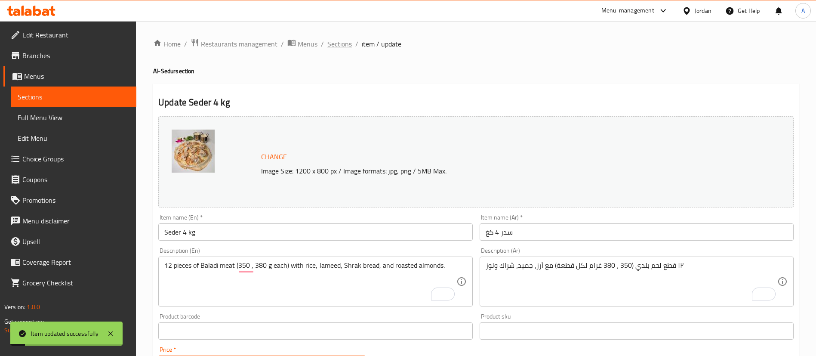
click at [346, 47] on span "Sections" at bounding box center [340, 44] width 25 height 10
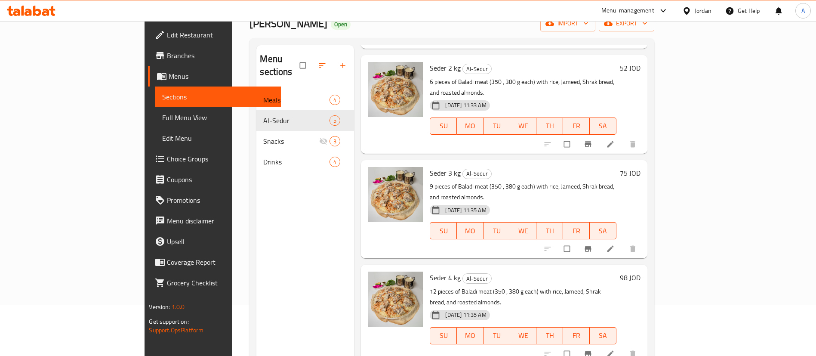
scroll to position [121, 0]
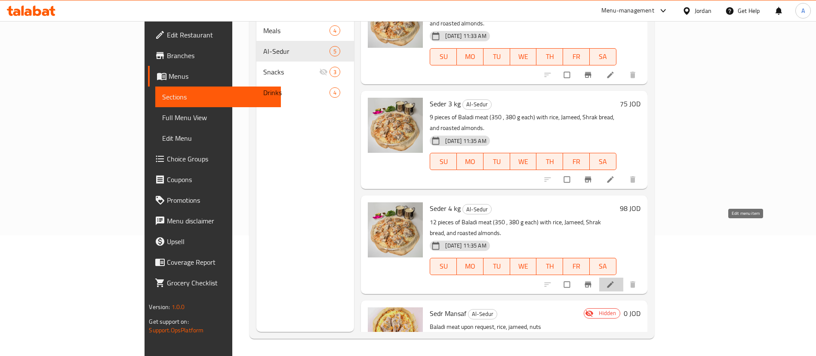
click at [615, 280] on icon at bounding box center [610, 284] width 9 height 9
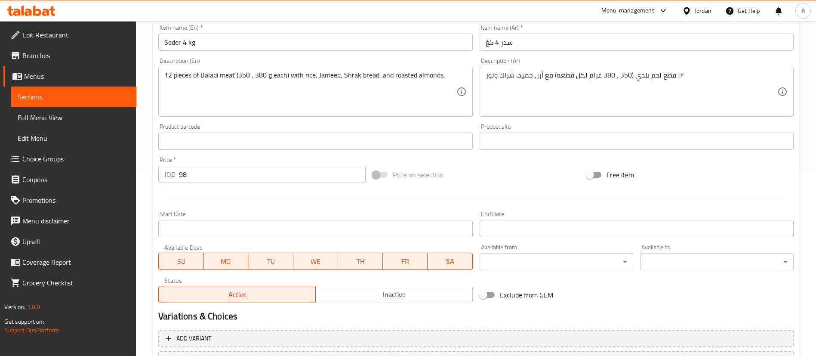
scroll to position [252, 0]
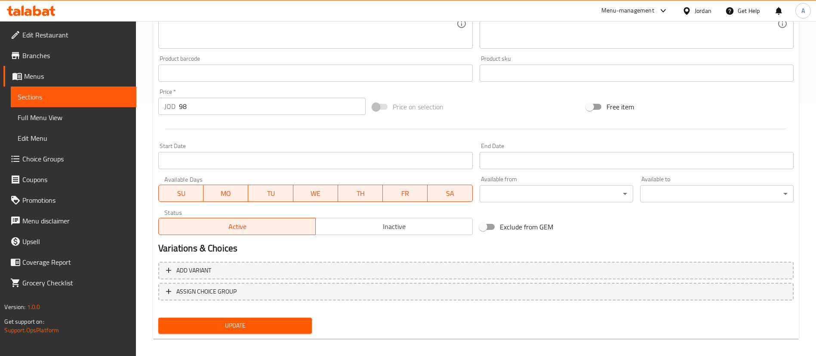
click at [370, 231] on span "Inactive" at bounding box center [394, 226] width 150 height 12
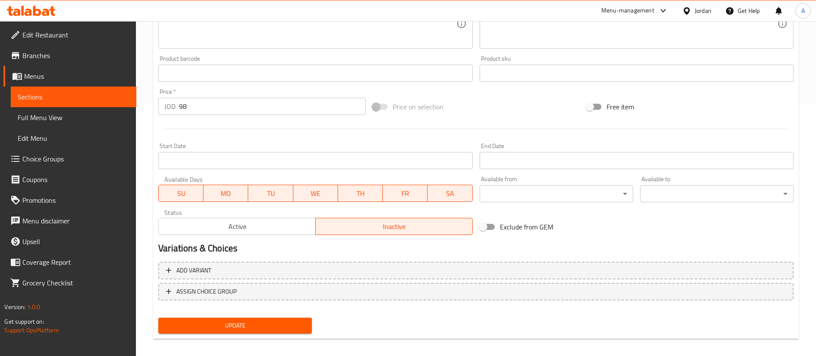
click at [271, 322] on span "Update" at bounding box center [235, 325] width 140 height 11
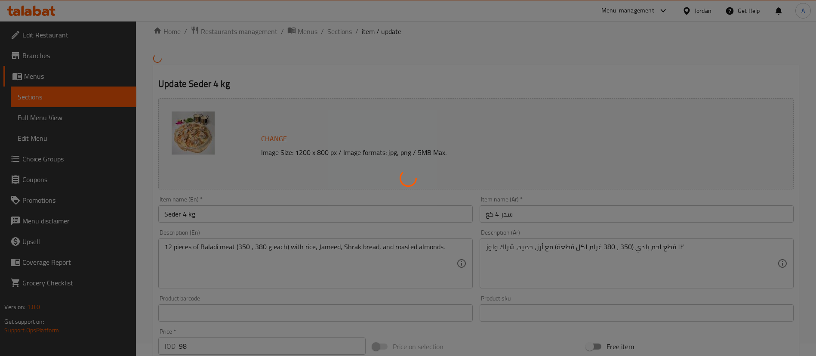
scroll to position [0, 0]
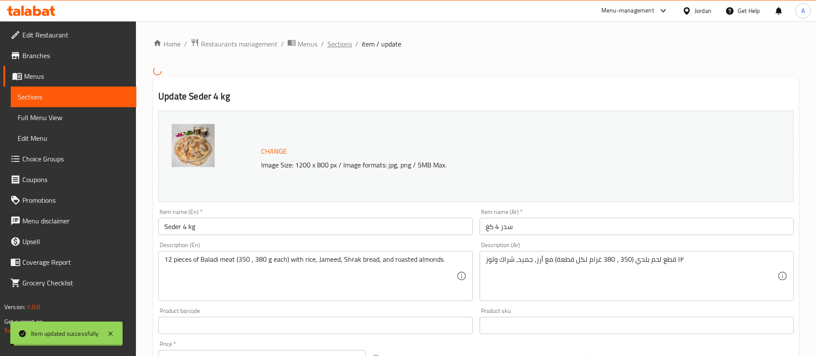
click at [342, 39] on span "Sections" at bounding box center [340, 44] width 25 height 10
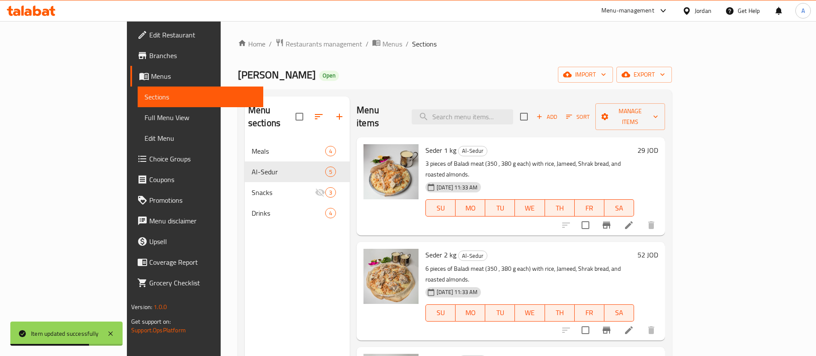
click at [634, 220] on icon at bounding box center [629, 225] width 10 height 10
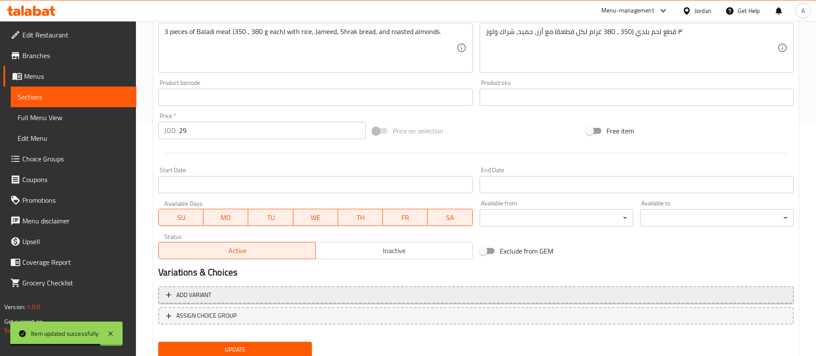
scroll to position [265, 0]
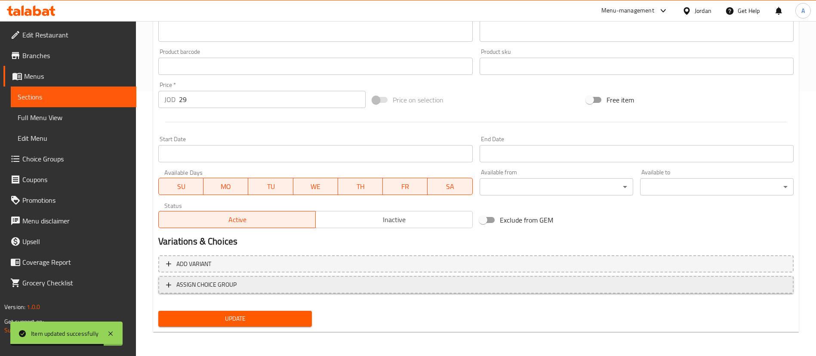
click at [238, 289] on span "ASSIGN CHOICE GROUP" at bounding box center [476, 284] width 620 height 11
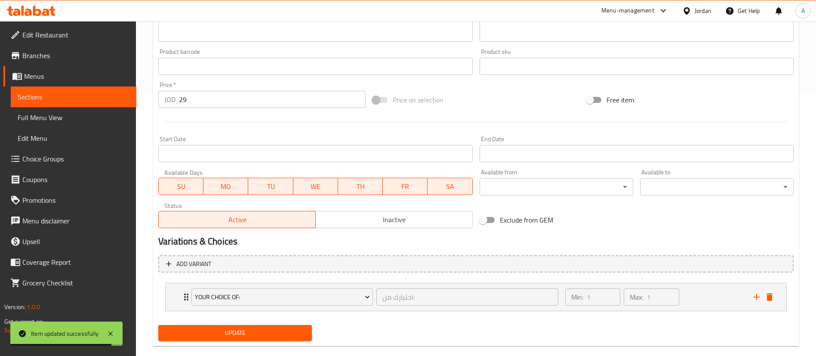
drag, startPoint x: 260, startPoint y: 330, endPoint x: 264, endPoint y: 331, distance: 4.3
click at [261, 330] on span "Update" at bounding box center [235, 333] width 140 height 11
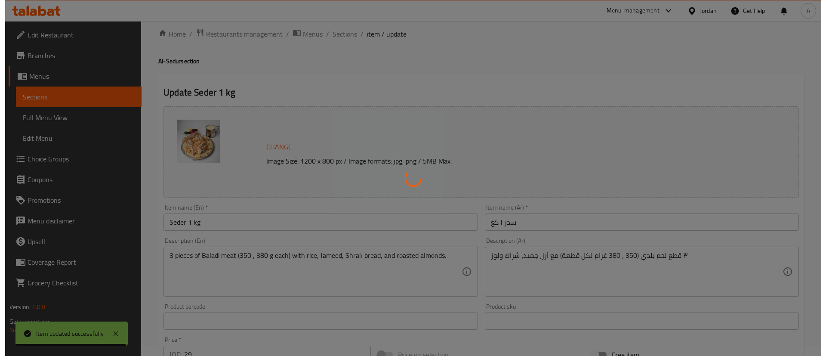
scroll to position [0, 0]
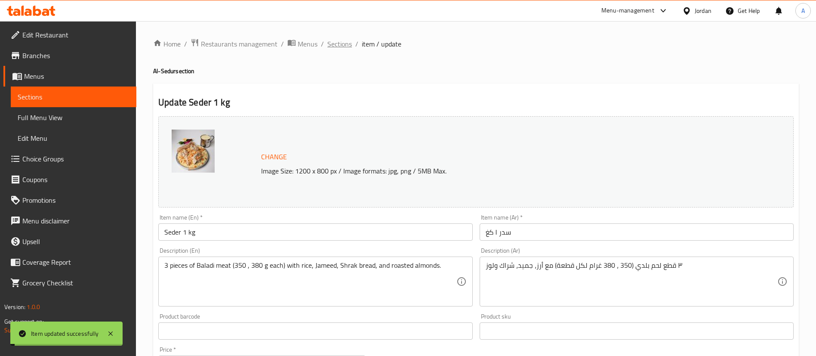
click at [340, 41] on span "Sections" at bounding box center [340, 44] width 25 height 10
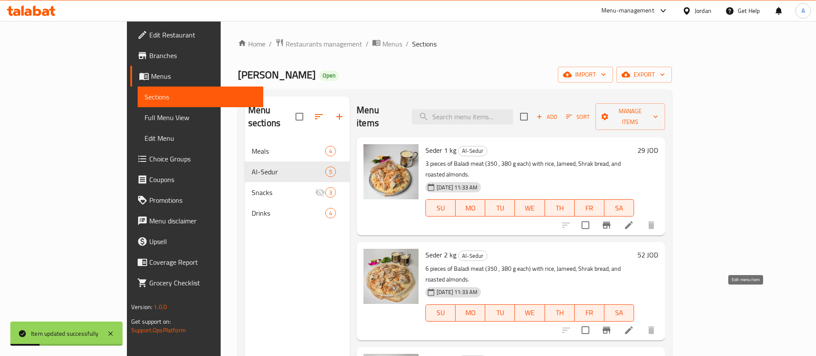
click at [633, 326] on icon at bounding box center [629, 330] width 8 height 8
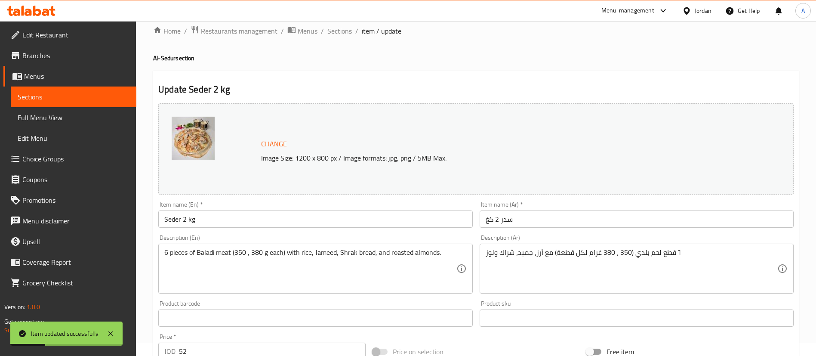
scroll to position [265, 0]
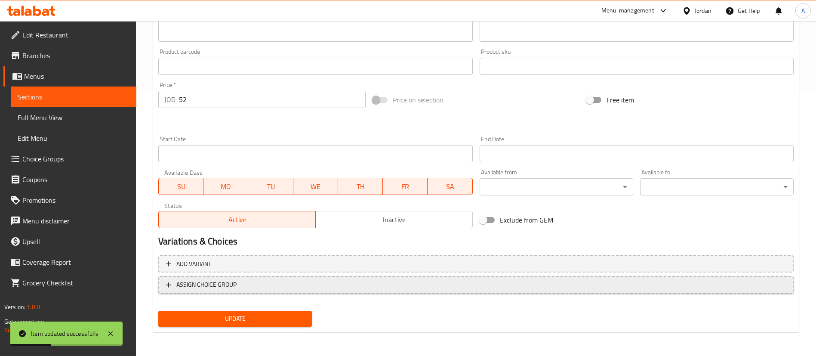
click at [264, 283] on span "ASSIGN CHOICE GROUP" at bounding box center [476, 284] width 620 height 11
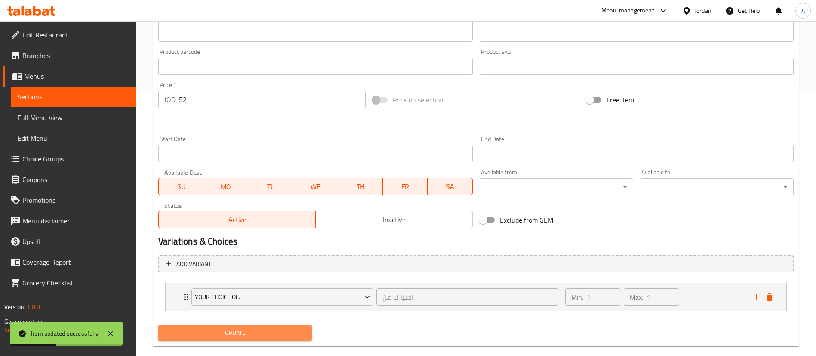
click at [249, 334] on span "Update" at bounding box center [235, 333] width 140 height 11
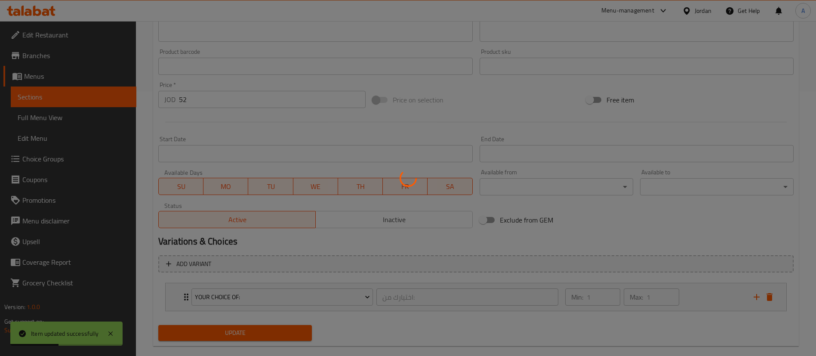
scroll to position [0, 0]
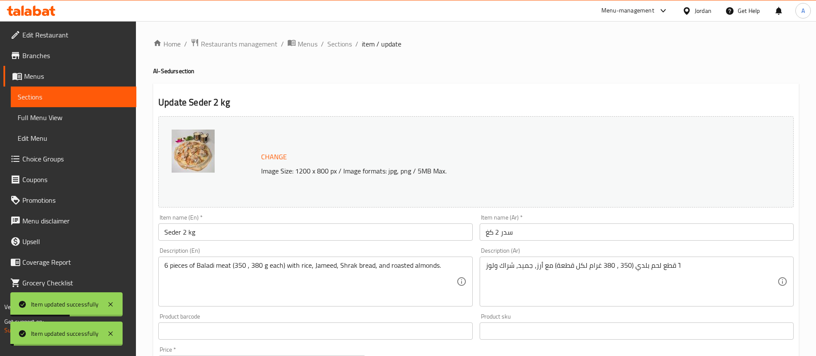
drag, startPoint x: 331, startPoint y: 41, endPoint x: 355, endPoint y: 59, distance: 30.5
click at [331, 41] on span "Sections" at bounding box center [340, 44] width 25 height 10
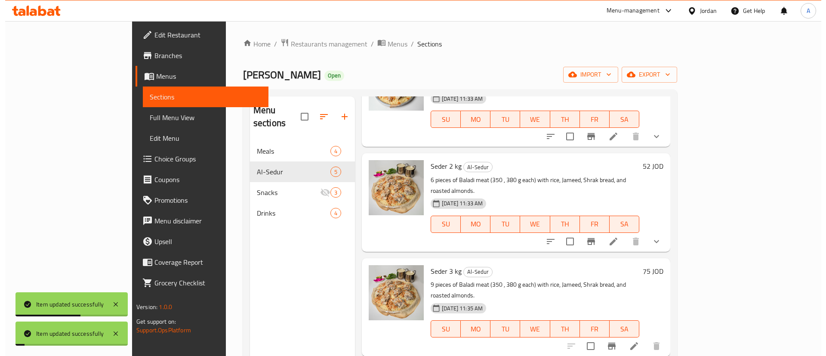
scroll to position [129, 0]
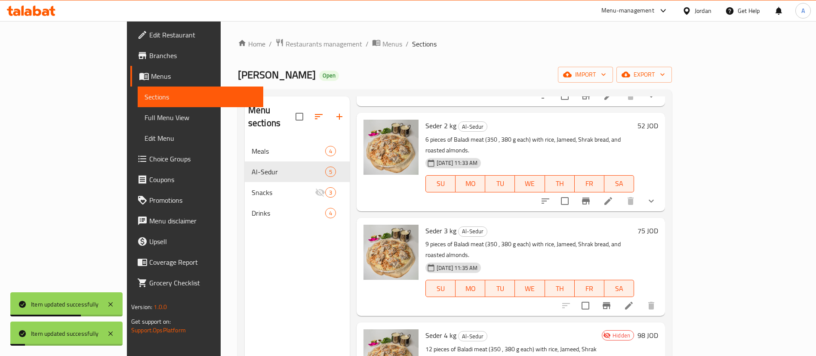
click at [641, 298] on li at bounding box center [629, 305] width 24 height 15
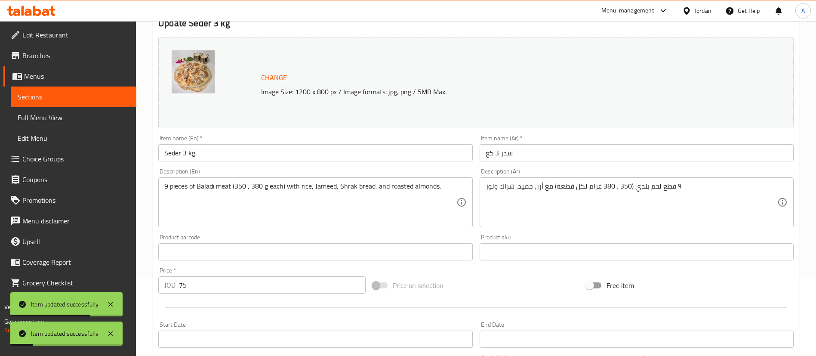
scroll to position [265, 0]
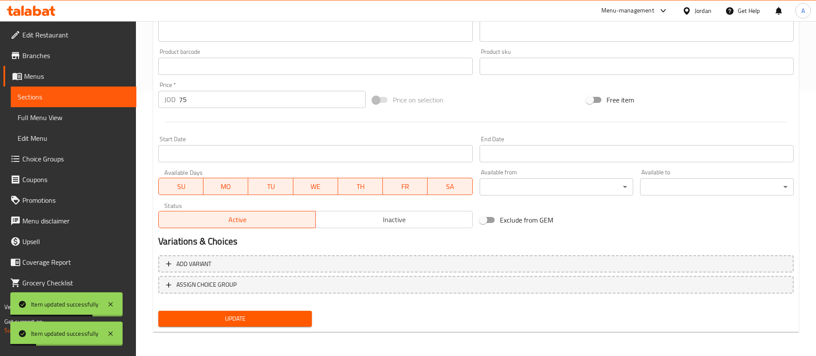
click at [285, 316] on span "Update" at bounding box center [235, 318] width 140 height 11
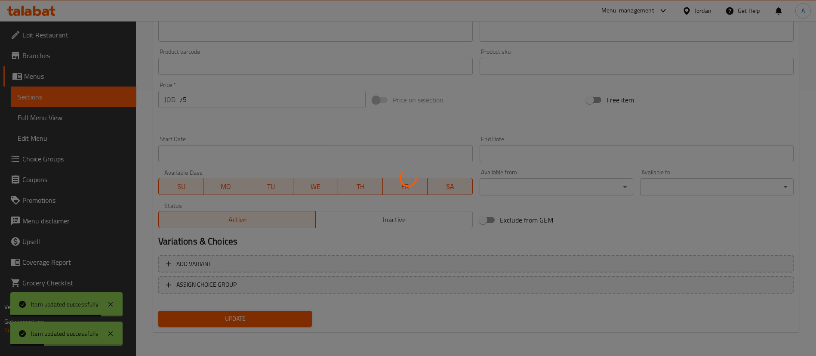
click at [294, 285] on div at bounding box center [408, 178] width 816 height 356
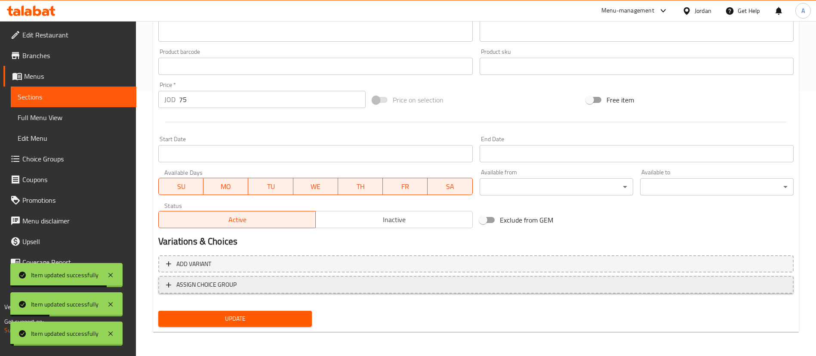
click at [295, 284] on span "ASSIGN CHOICE GROUP" at bounding box center [476, 284] width 620 height 11
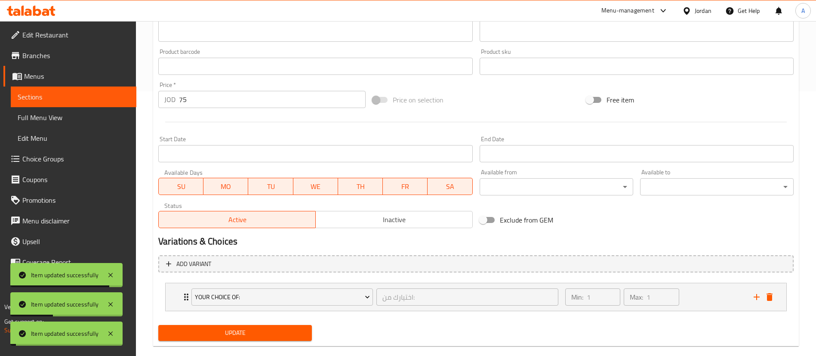
click at [268, 327] on button "Update" at bounding box center [235, 333] width 154 height 16
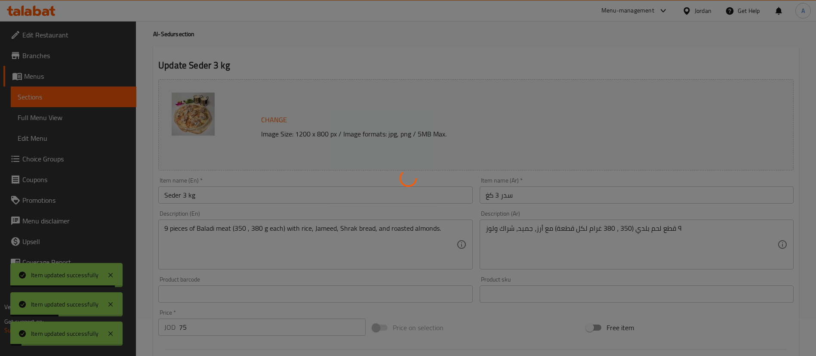
scroll to position [0, 0]
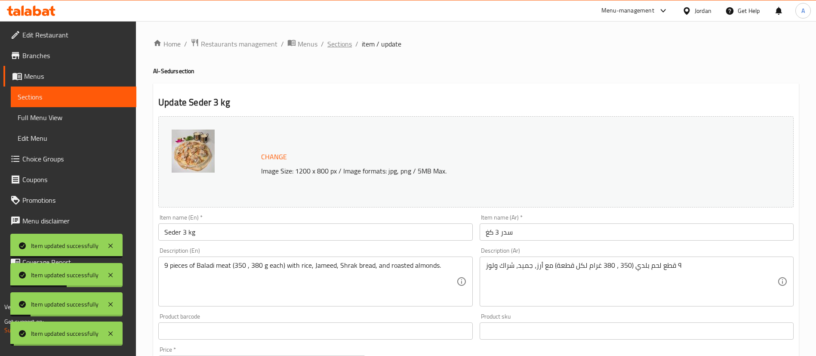
click at [346, 45] on span "Sections" at bounding box center [340, 44] width 25 height 10
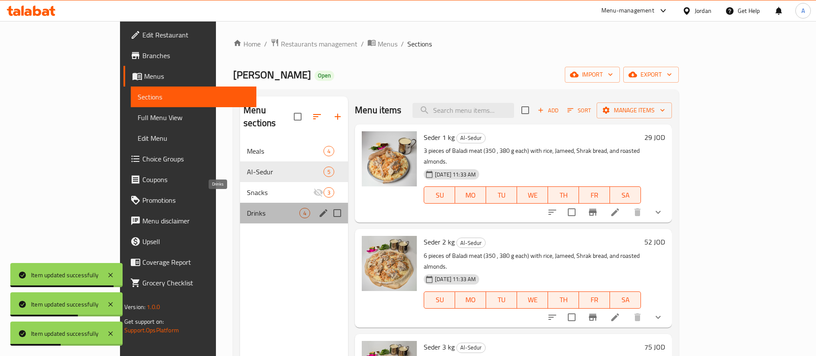
drag, startPoint x: 243, startPoint y: 202, endPoint x: 247, endPoint y: 187, distance: 15.7
click at [247, 208] on span "Drinks" at bounding box center [273, 213] width 53 height 10
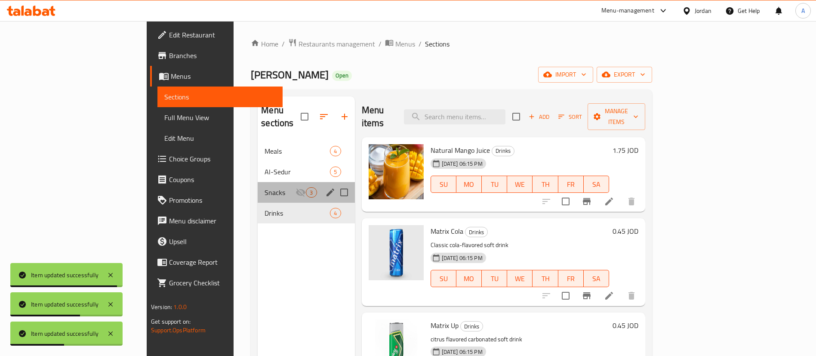
click at [258, 182] on div "Snacks 3" at bounding box center [306, 192] width 97 height 21
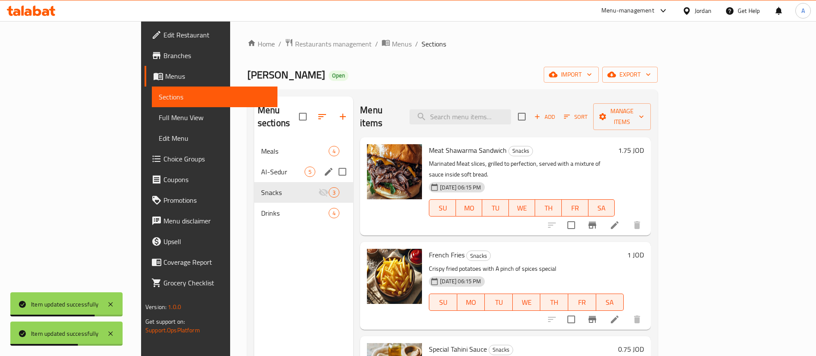
click at [261, 167] on span "Al-Sedur" at bounding box center [282, 172] width 43 height 10
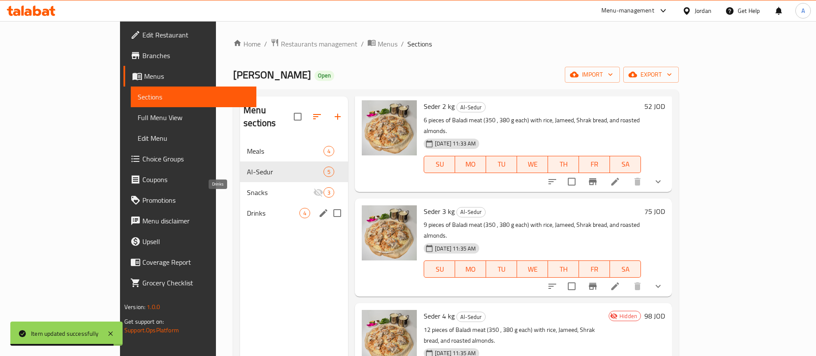
click at [247, 208] on span "Drinks" at bounding box center [273, 213] width 53 height 10
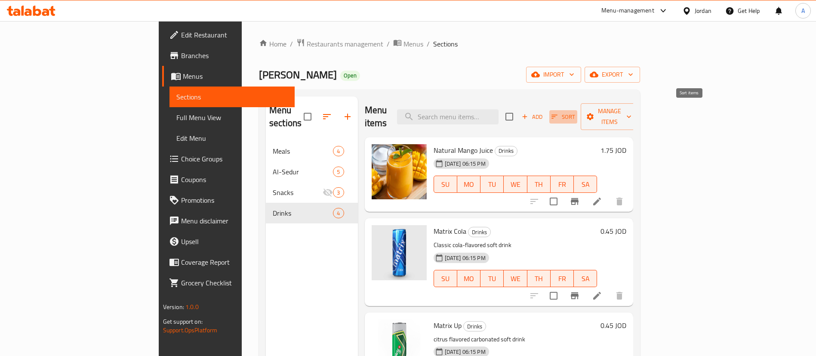
click at [575, 112] on span "Sort" at bounding box center [564, 117] width 24 height 10
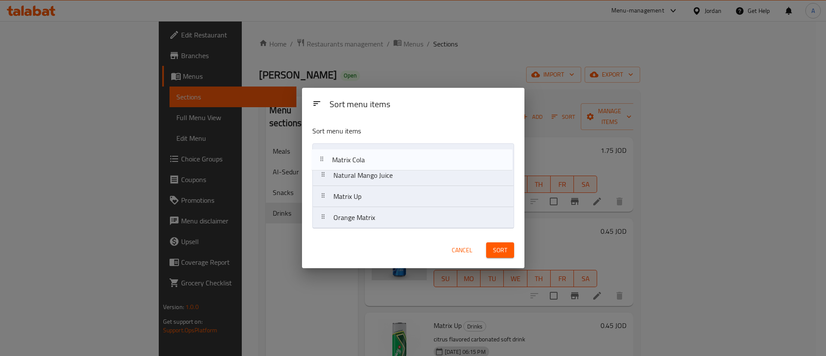
drag, startPoint x: 396, startPoint y: 183, endPoint x: 396, endPoint y: 158, distance: 25.0
click at [396, 158] on nav "Natural Mango Juice Matrix Cola Matrix Up Orange Matrix" at bounding box center [413, 185] width 202 height 85
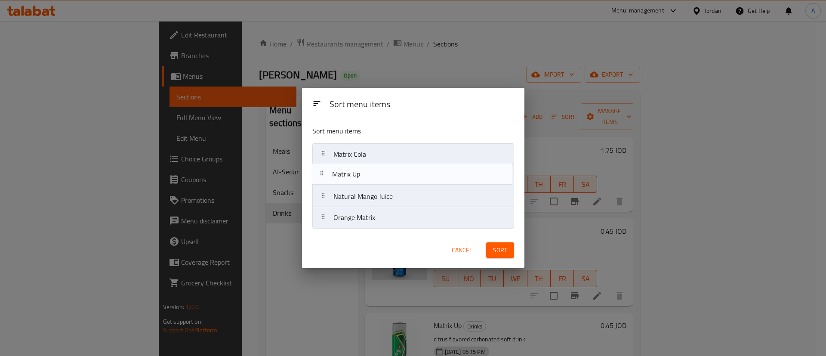
click at [389, 178] on nav "Matrix Cola Natural Mango Juice Matrix Up Orange Matrix" at bounding box center [413, 185] width 202 height 85
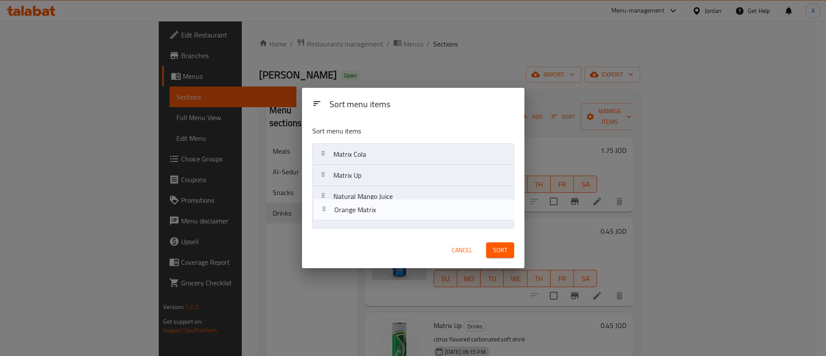
click at [394, 201] on nav "Matrix Cola Matrix Up Natural Mango Juice Orange Matrix" at bounding box center [413, 185] width 202 height 85
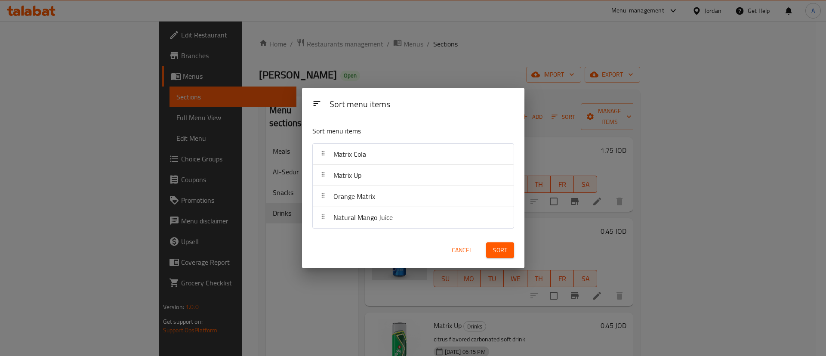
click at [503, 248] on span "Sort" at bounding box center [500, 250] width 14 height 11
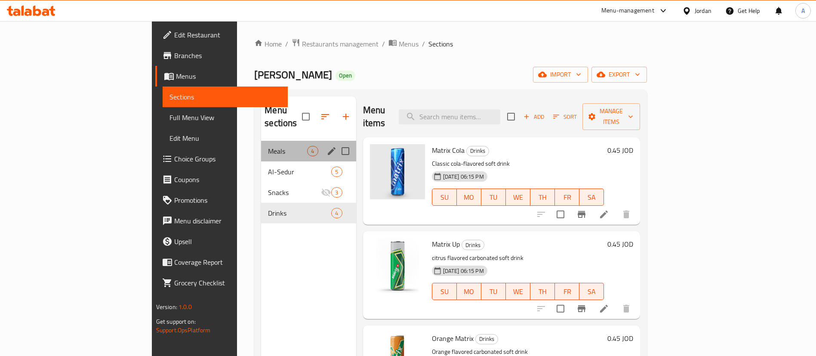
click at [268, 146] on span "Meals" at bounding box center [287, 151] width 39 height 10
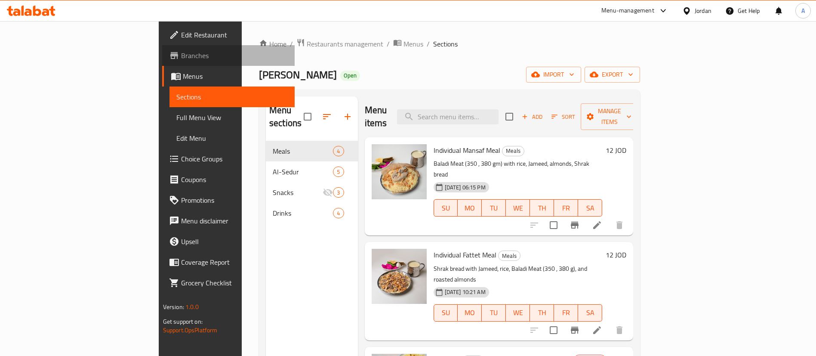
click at [181, 52] on span "Branches" at bounding box center [234, 55] width 107 height 10
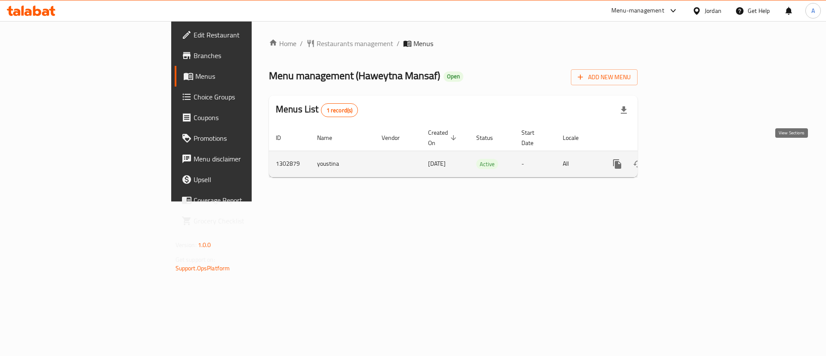
click at [685, 159] on icon "enhanced table" at bounding box center [679, 164] width 10 height 10
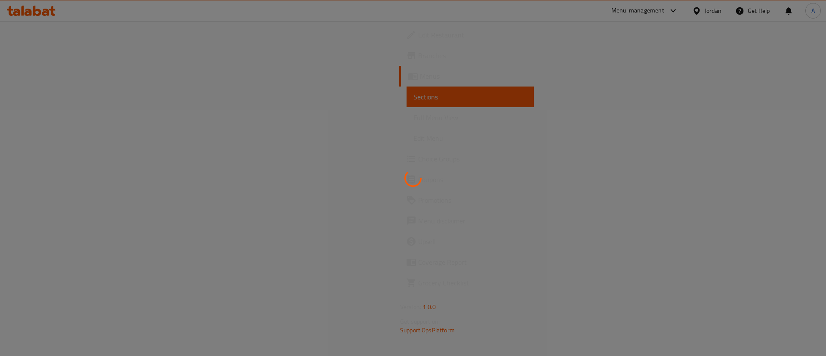
click at [66, 151] on div at bounding box center [413, 178] width 826 height 356
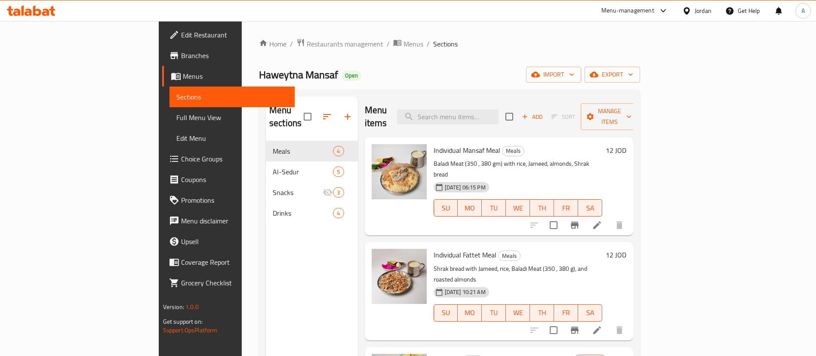
click at [181, 161] on span "Choice Groups" at bounding box center [234, 159] width 107 height 10
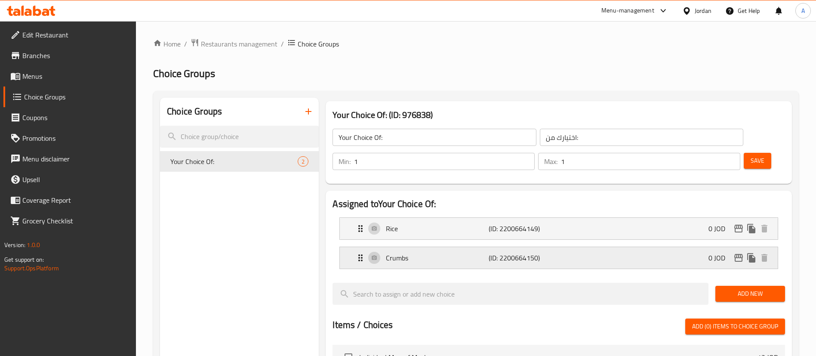
click at [461, 247] on div "Crumbs (ID: 2200664150) 0 JOD" at bounding box center [562, 258] width 412 height 22
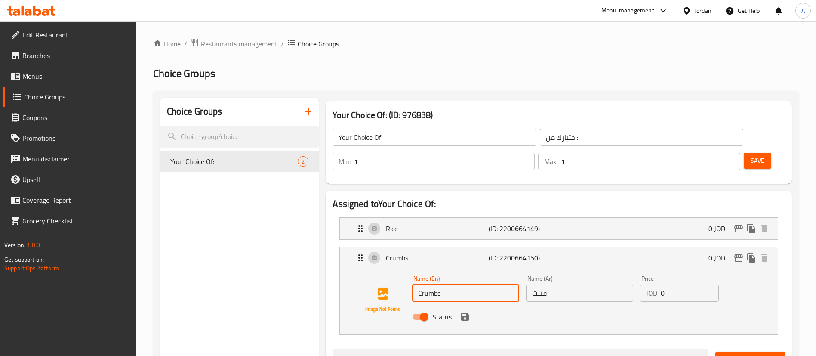
drag, startPoint x: 460, startPoint y: 275, endPoint x: 370, endPoint y: 277, distance: 90.0
click at [372, 277] on div "Name (En) Crumbs Name (En) Name (Ar) فتيت Name (Ar) Price JOD 0 Price Status" at bounding box center [559, 300] width 411 height 59
type input "ب"
type input "f"
type input "Fattet"
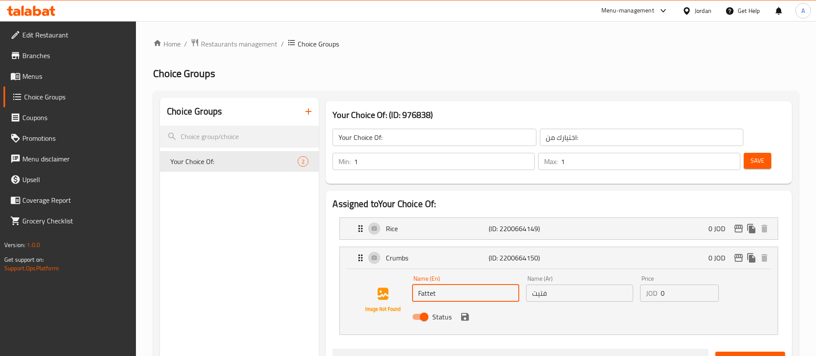
drag, startPoint x: 566, startPoint y: 269, endPoint x: 491, endPoint y: 268, distance: 74.5
click at [491, 272] on div "Name (En) Fattet Name (En) Name (Ar) فتيت Name (Ar) Price JOD 0 Price Status" at bounding box center [580, 300] width 342 height 56
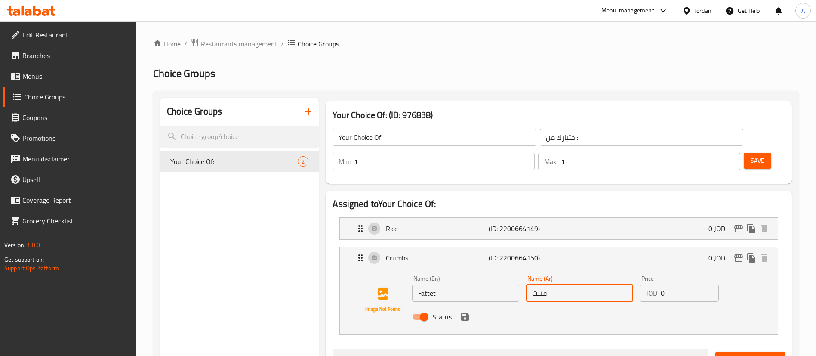
click at [469, 313] on icon "save" at bounding box center [465, 317] width 8 height 8
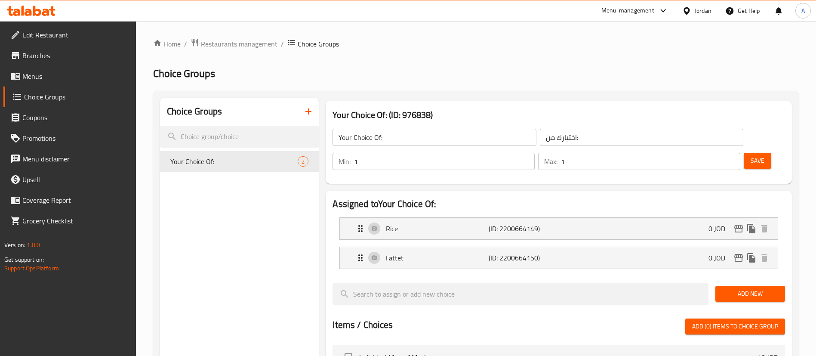
click at [751, 155] on span "Save" at bounding box center [758, 160] width 14 height 11
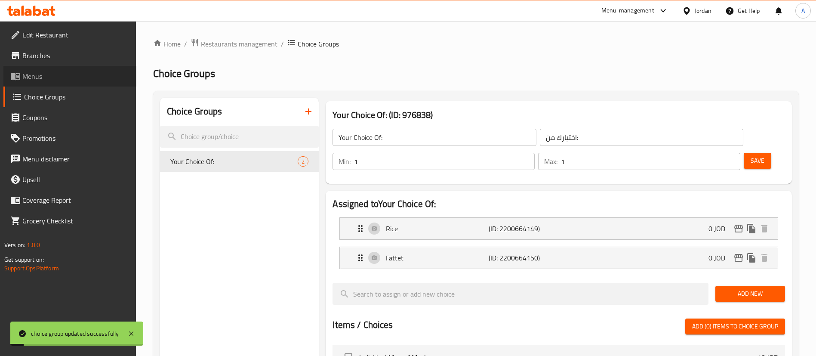
click at [80, 75] on span "Menus" at bounding box center [75, 76] width 107 height 10
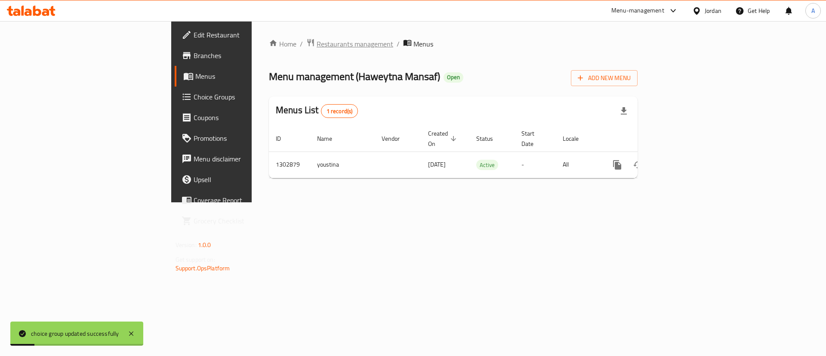
click at [256, 36] on div "Home / Restaurants management / Menus Menu management ( [GEOGRAPHIC_DATA] ) Ope…" at bounding box center [453, 111] width 403 height 181
click at [317, 44] on span "Restaurants management" at bounding box center [355, 44] width 77 height 10
